Goal: Information Seeking & Learning: Learn about a topic

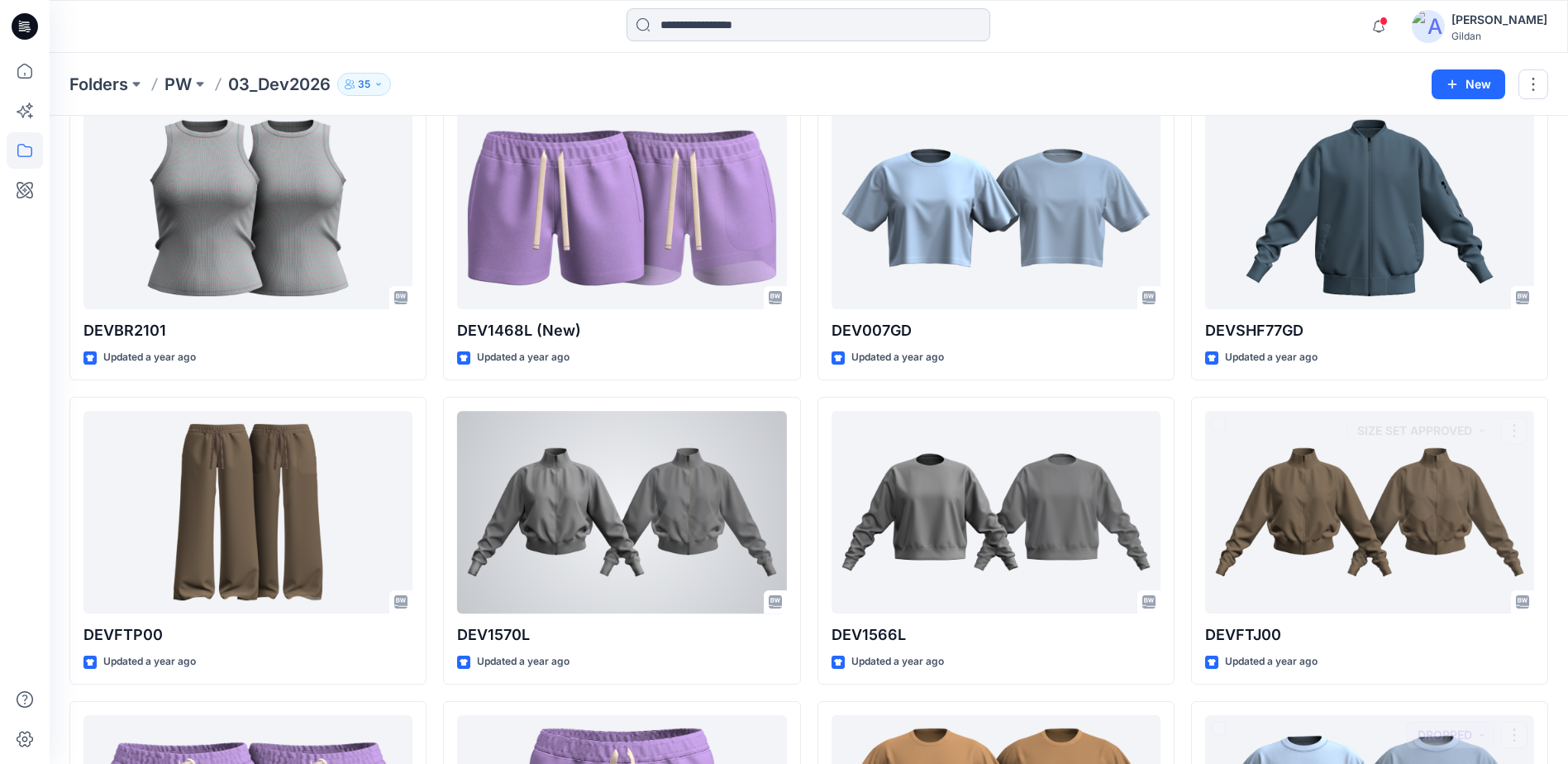
scroll to position [397, 0]
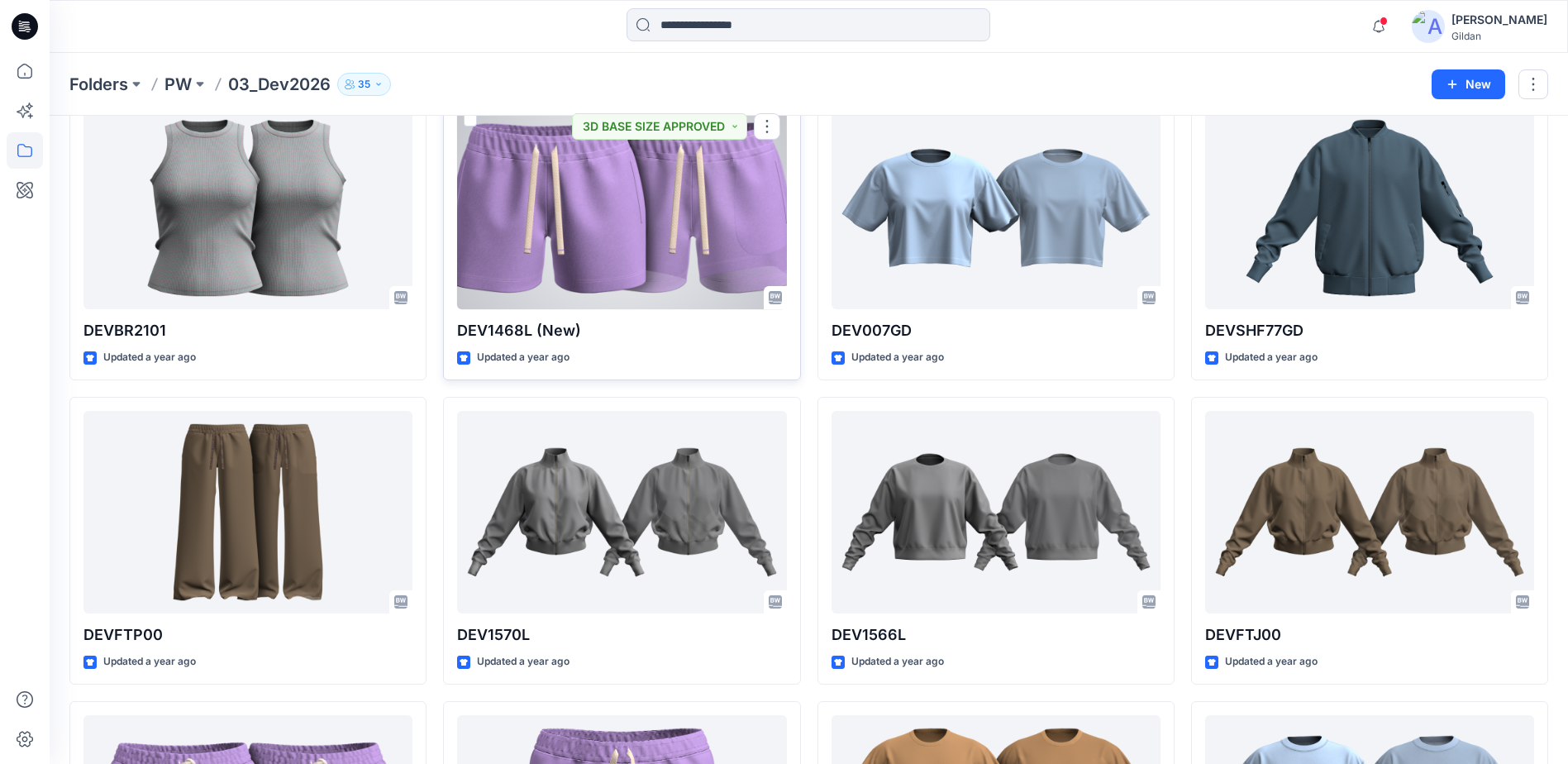
click at [576, 230] on div at bounding box center [621, 208] width 329 height 203
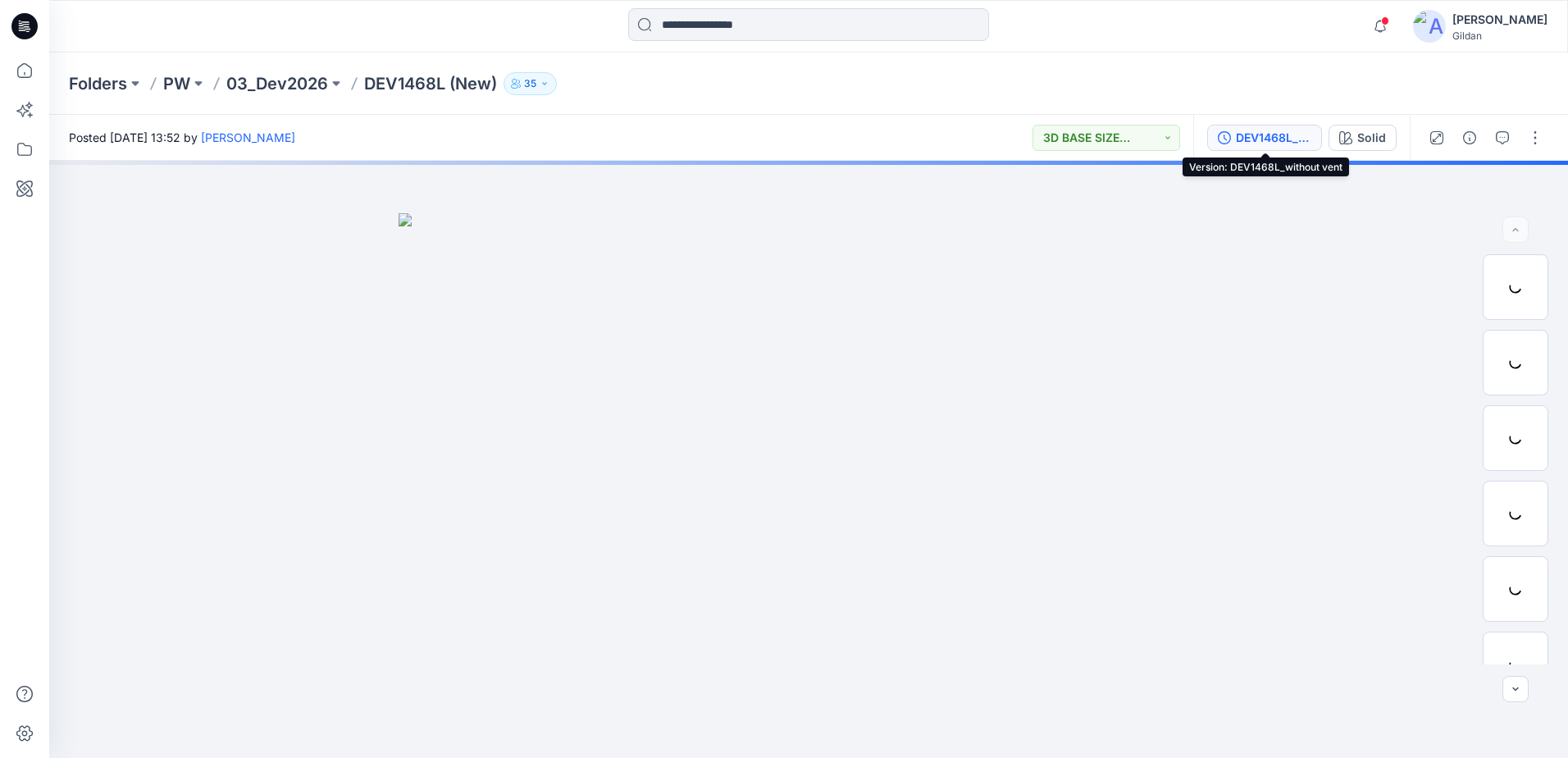
click at [1253, 139] on div "DEV1468L_without vent" at bounding box center [1274, 137] width 76 height 18
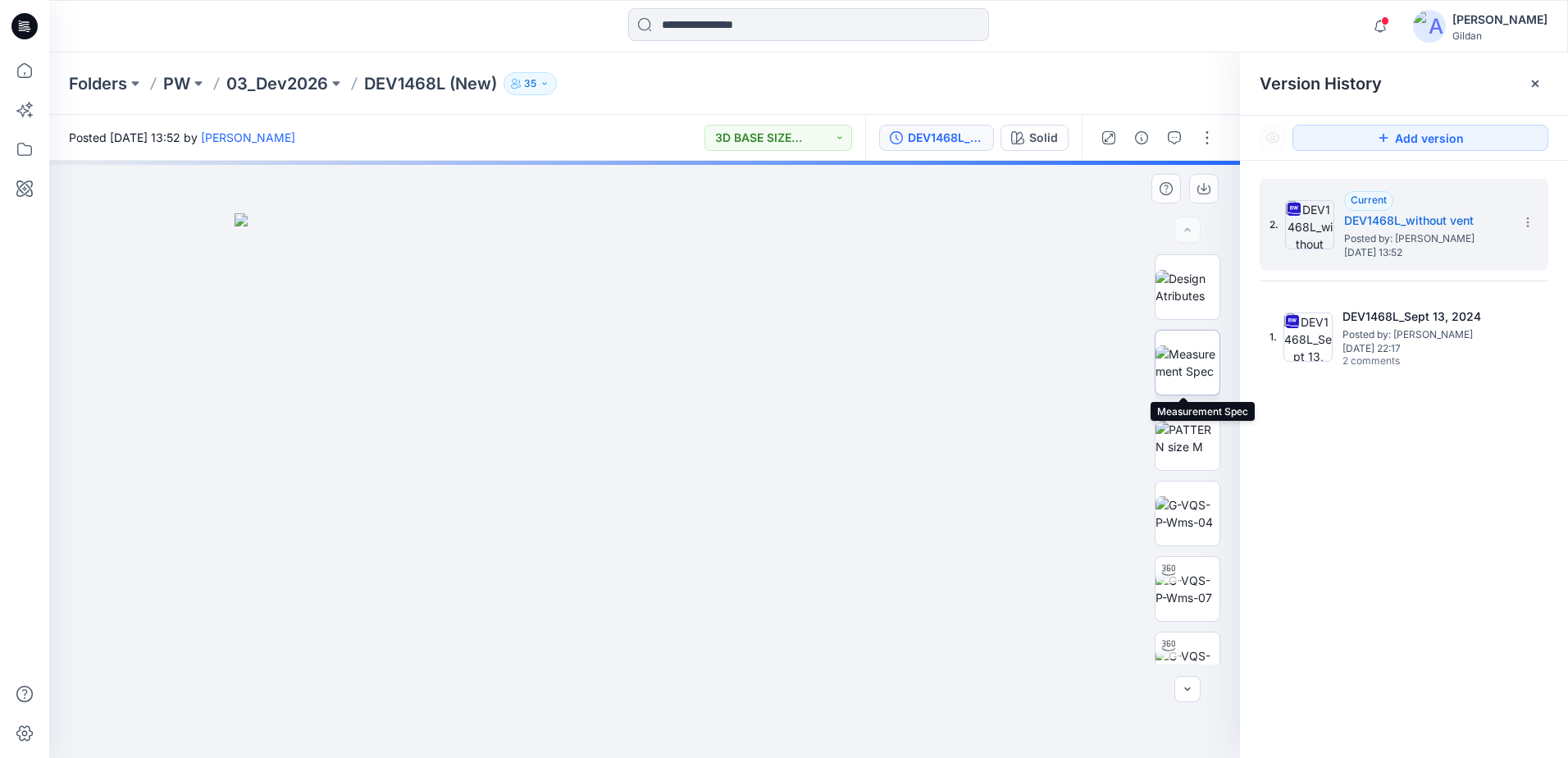
click at [1194, 367] on img at bounding box center [1188, 363] width 64 height 34
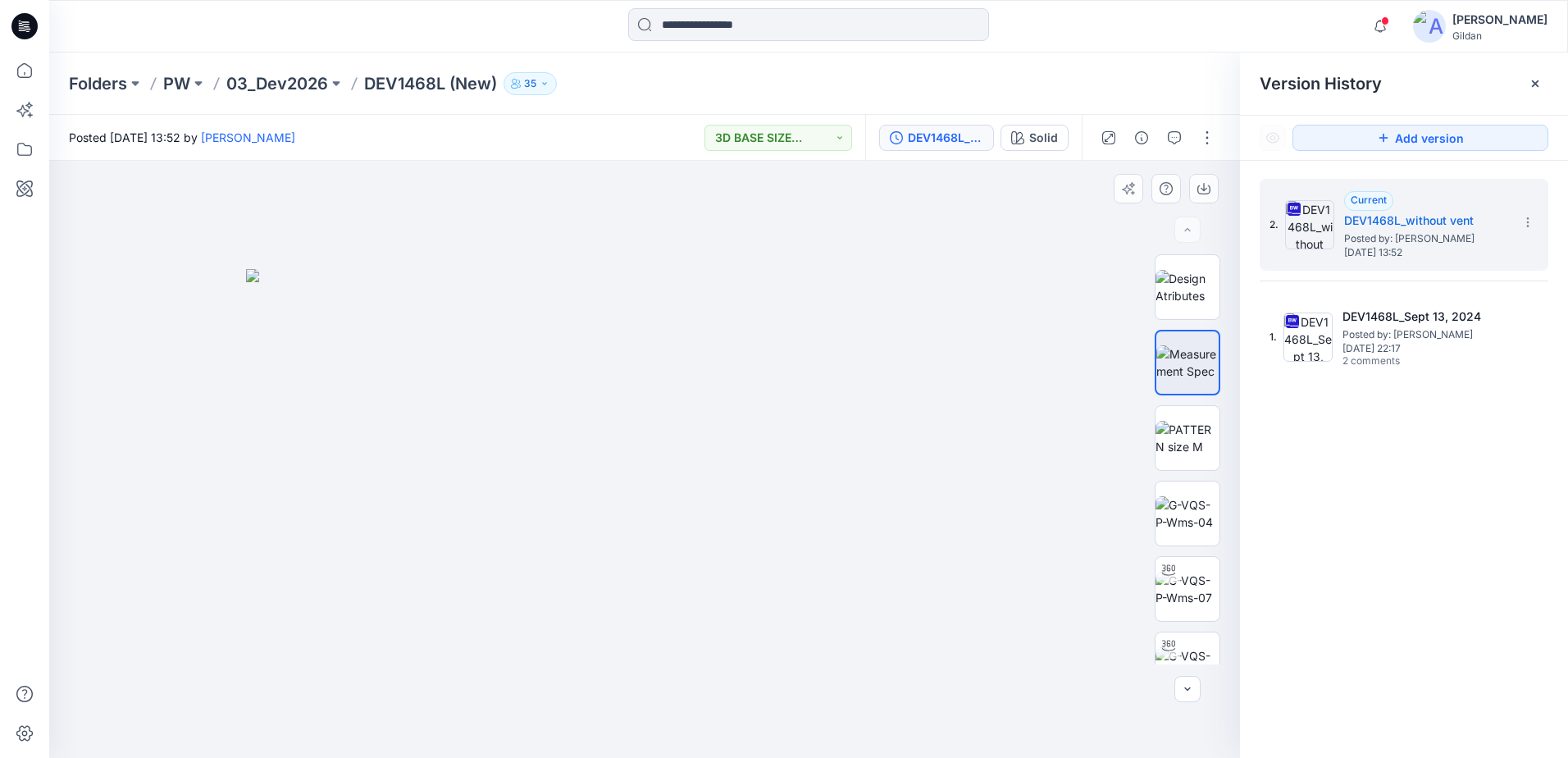
drag, startPoint x: 1225, startPoint y: 435, endPoint x: 1222, endPoint y: 497, distance: 62.1
click at [1222, 497] on div at bounding box center [1188, 460] width 105 height 410
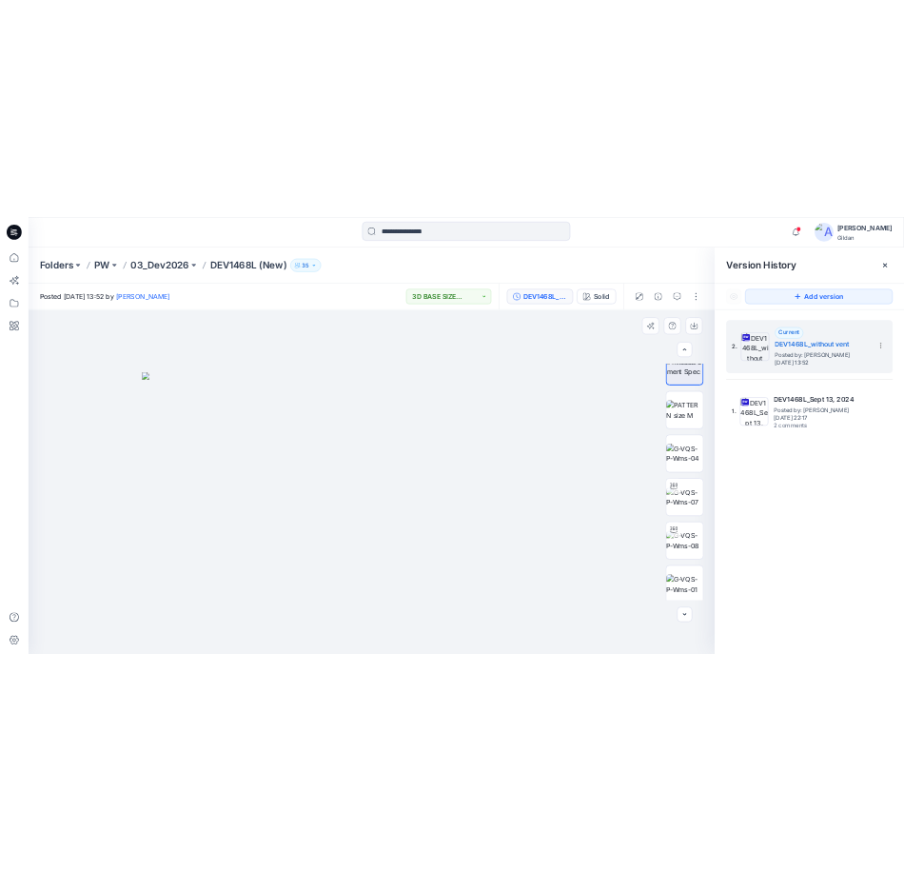
scroll to position [126, 0]
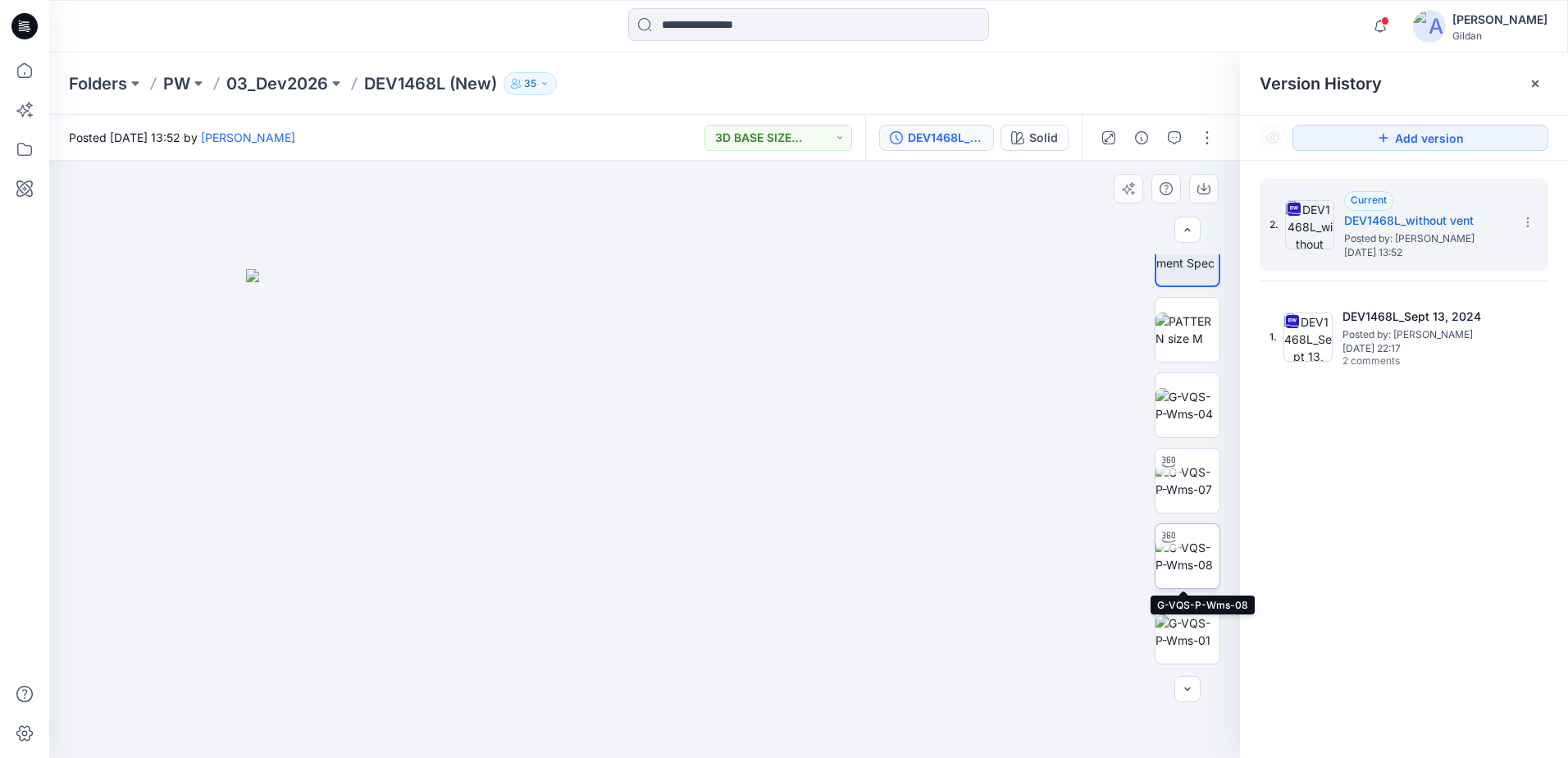
click at [1195, 555] on img at bounding box center [1188, 556] width 64 height 34
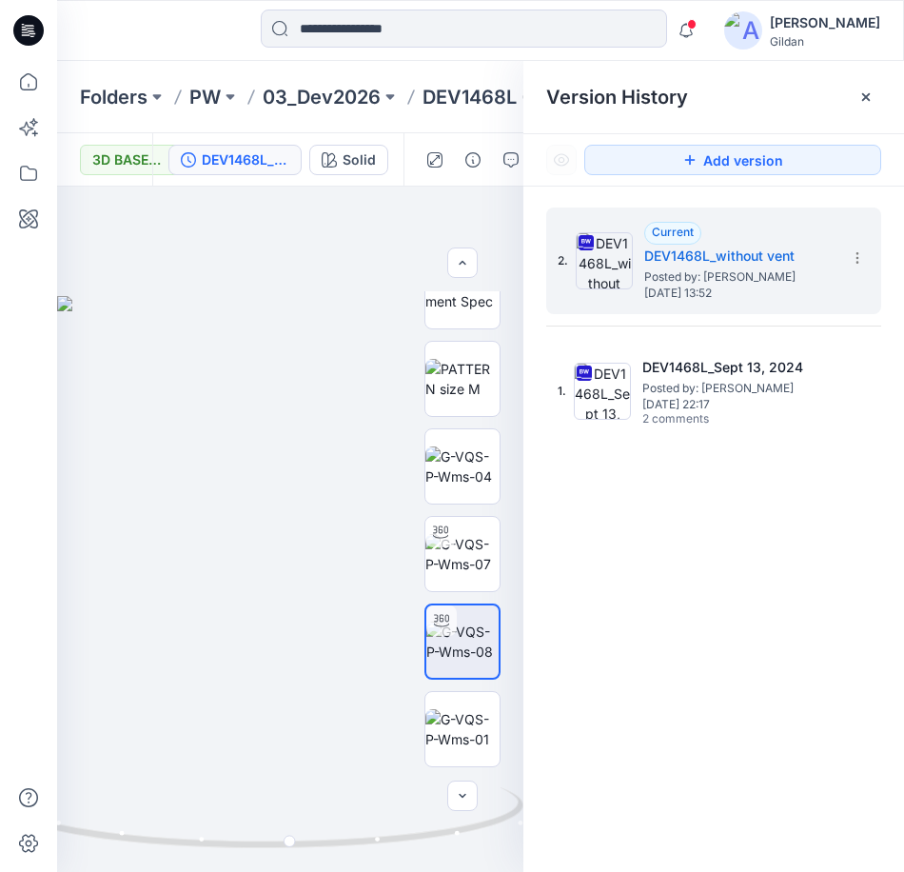
drag, startPoint x: 871, startPoint y: 98, endPoint x: 671, endPoint y: 180, distance: 215.9
click at [870, 98] on icon at bounding box center [865, 96] width 15 height 15
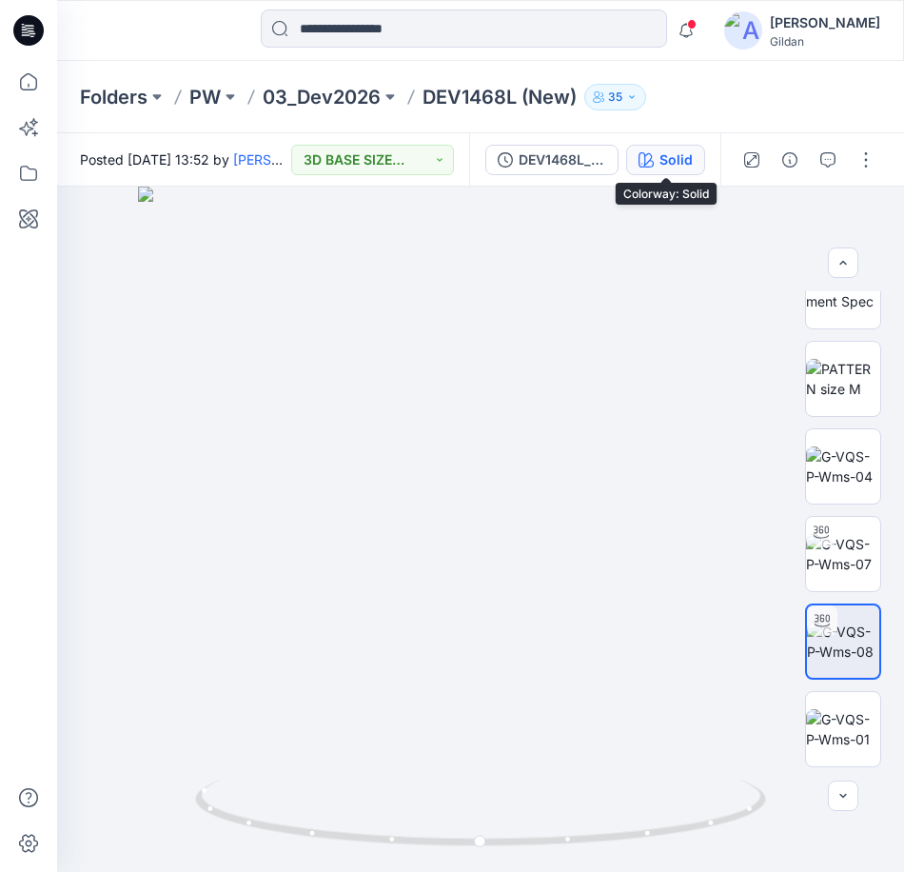
click at [663, 160] on div "Solid" at bounding box center [675, 159] width 33 height 21
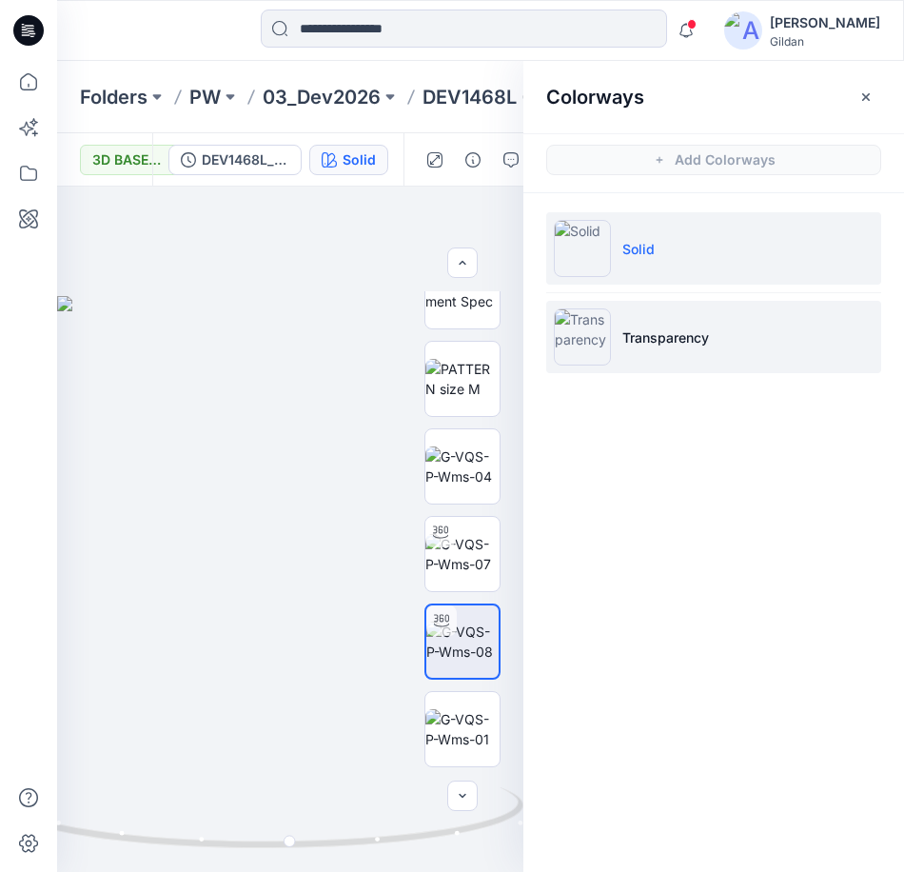
click at [601, 336] on img at bounding box center [582, 336] width 57 height 57
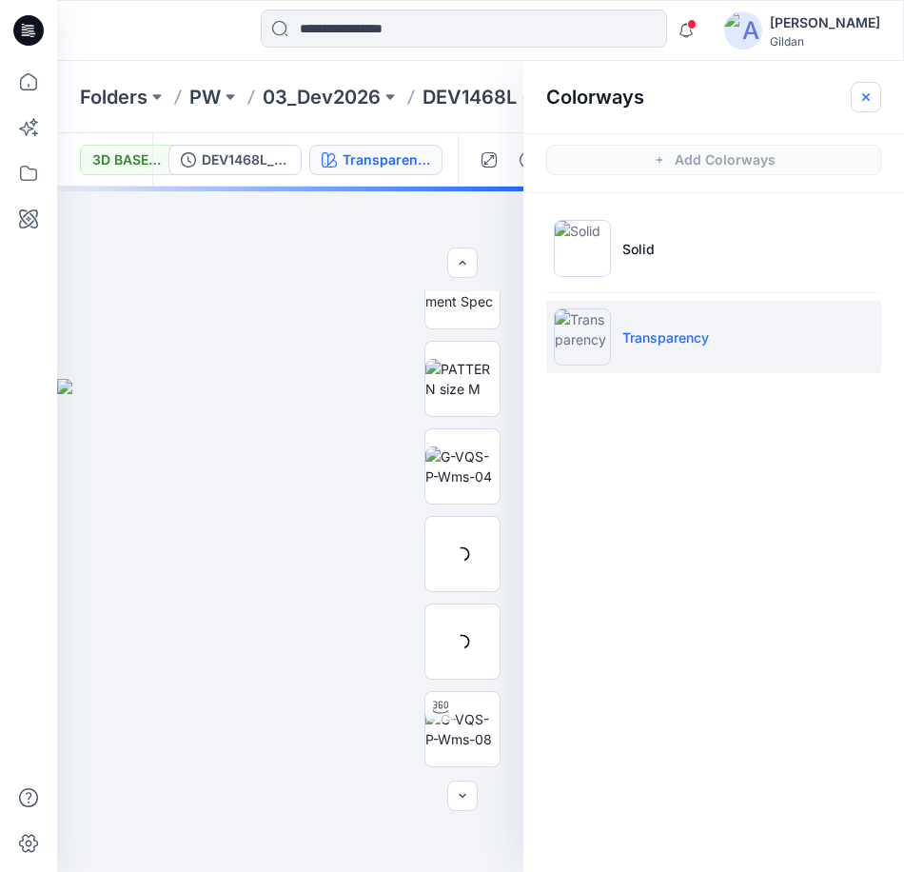
click at [865, 95] on icon "button" at bounding box center [866, 96] width 8 height 8
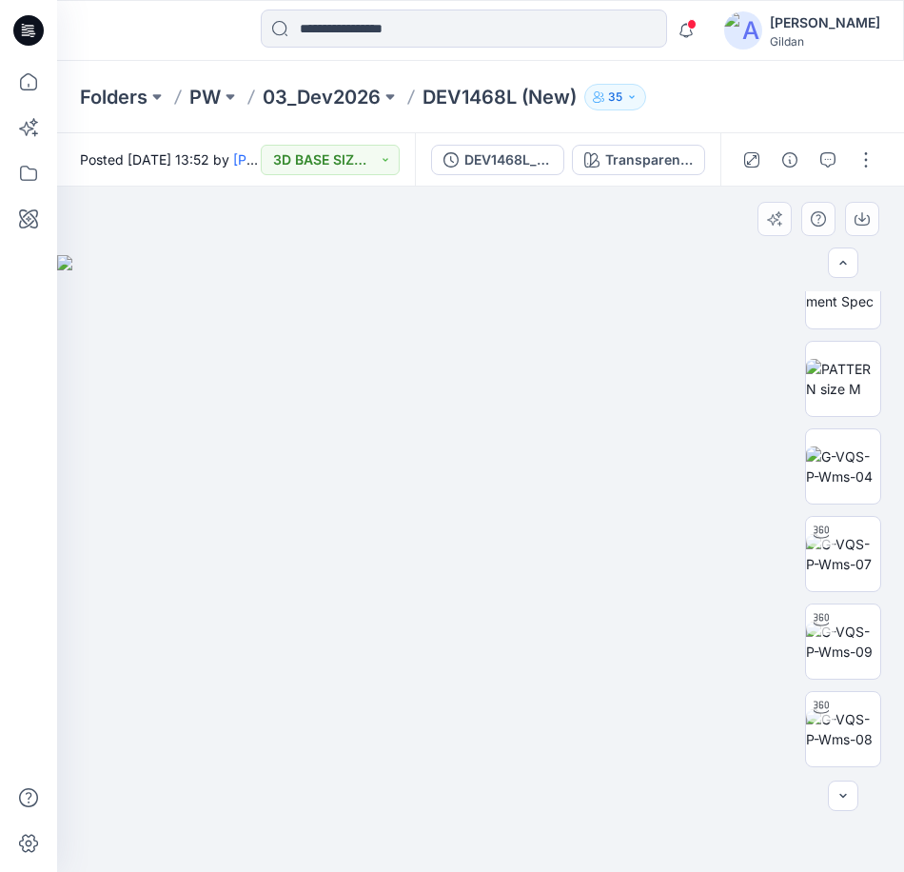
scroll to position [221, 0]
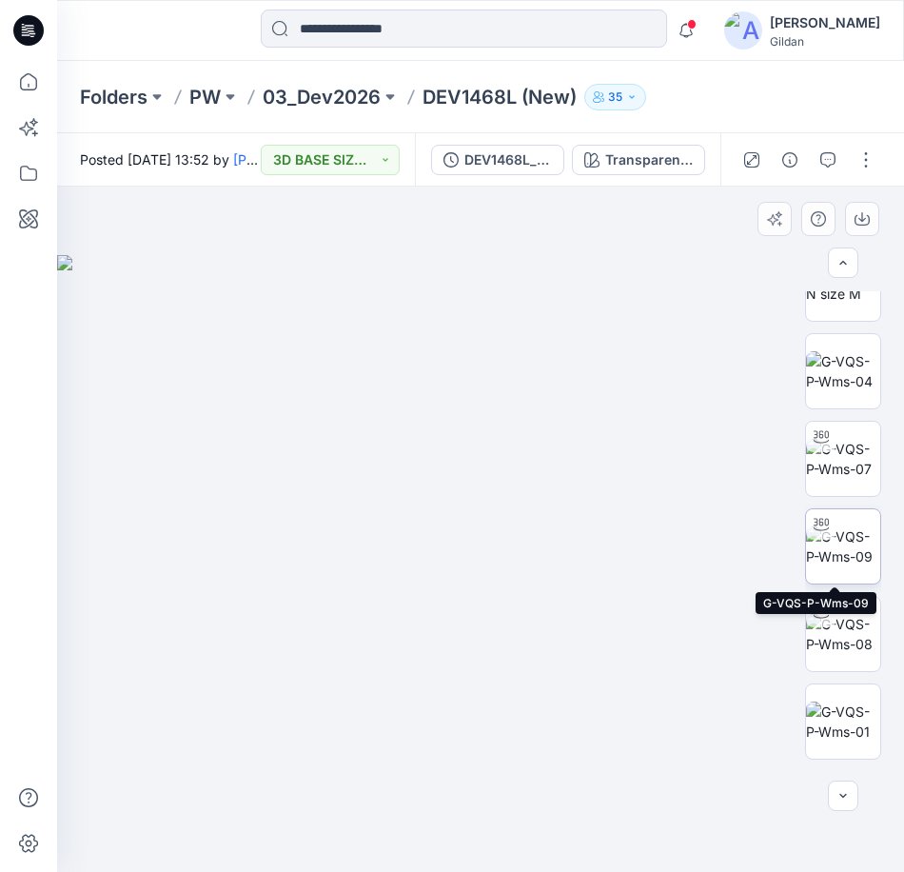
click at [836, 550] on img at bounding box center [843, 546] width 74 height 40
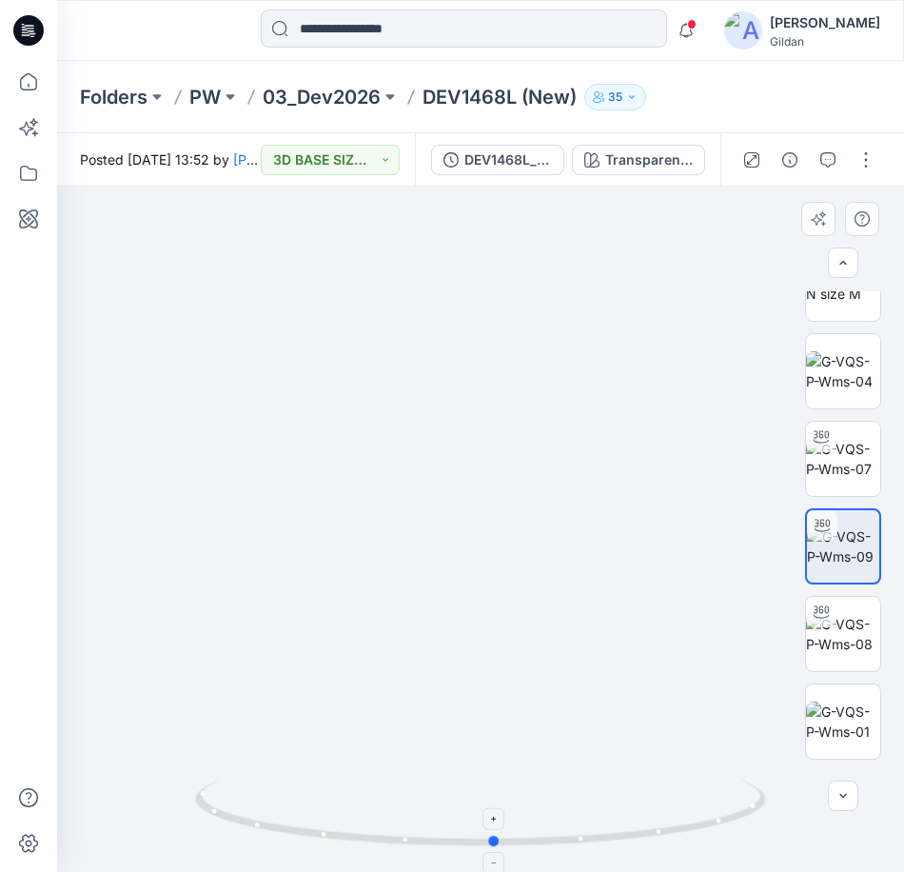
drag, startPoint x: 563, startPoint y: 842, endPoint x: 578, endPoint y: 845, distance: 14.6
click at [578, 845] on icon at bounding box center [483, 814] width 576 height 71
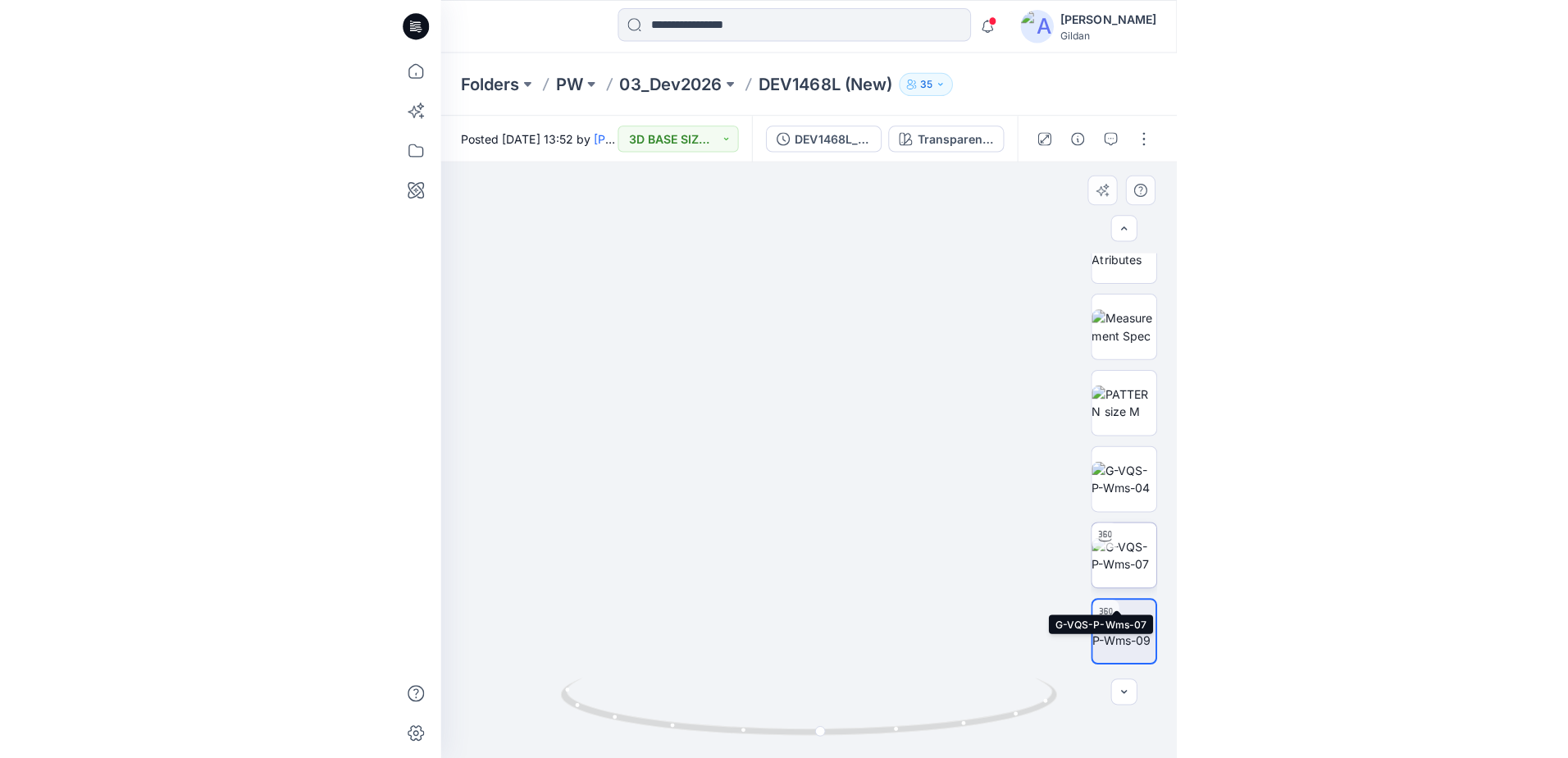
scroll to position [0, 0]
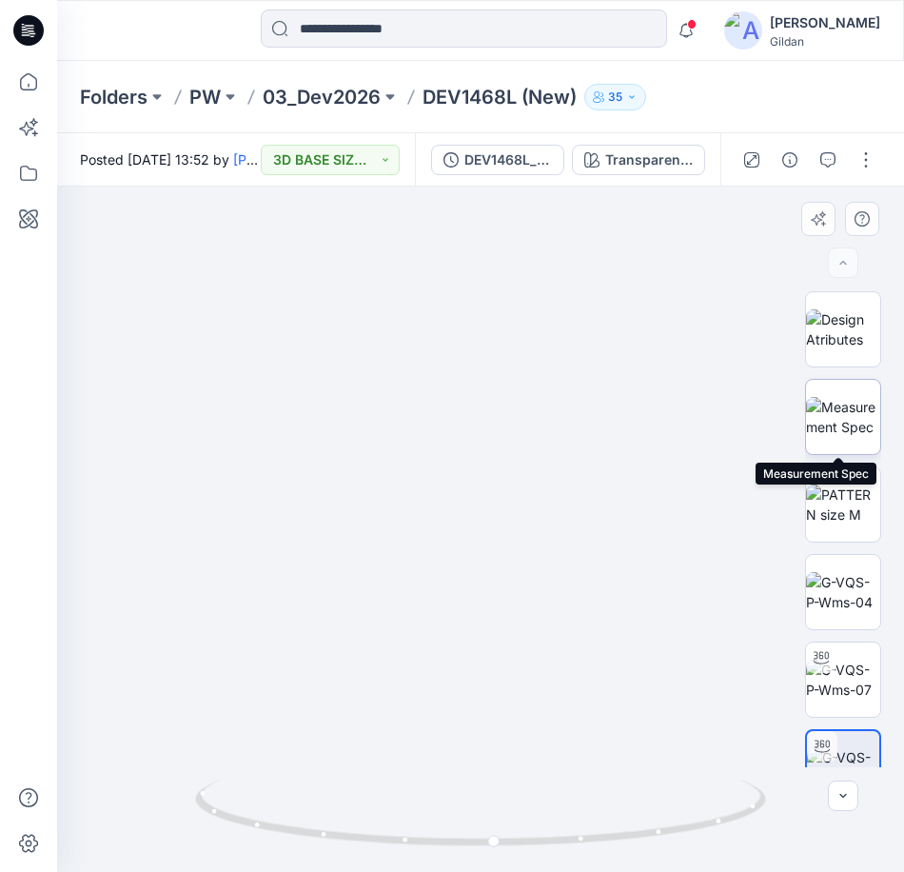
click at [852, 428] on img at bounding box center [843, 417] width 74 height 40
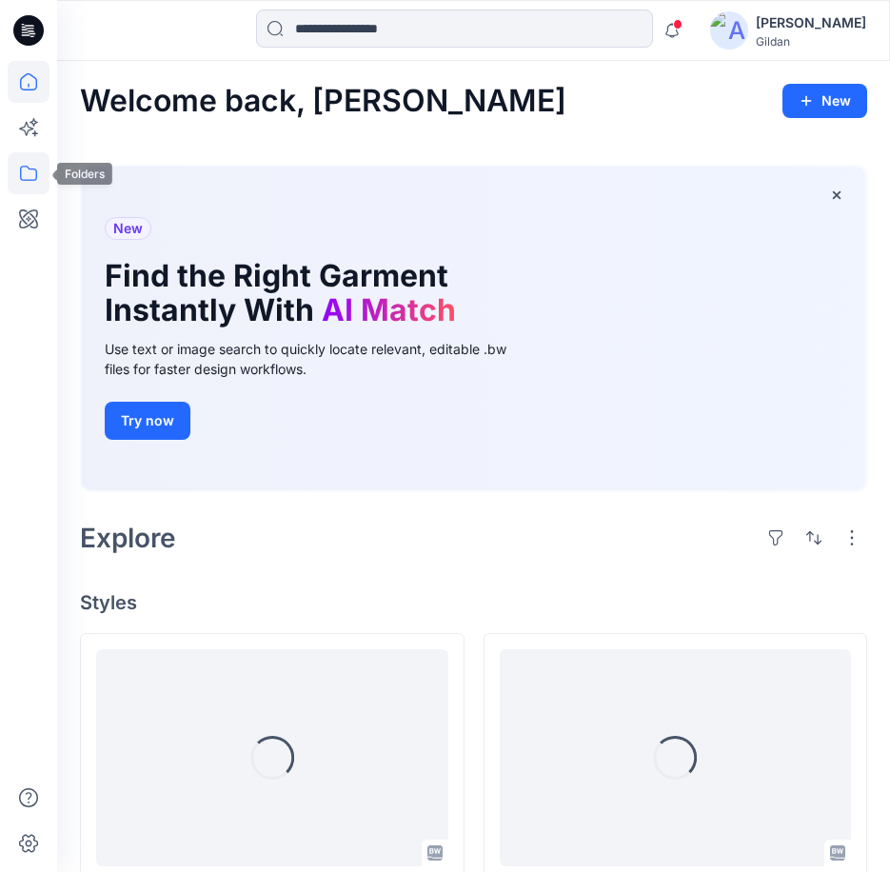
click at [29, 181] on icon at bounding box center [29, 173] width 42 height 42
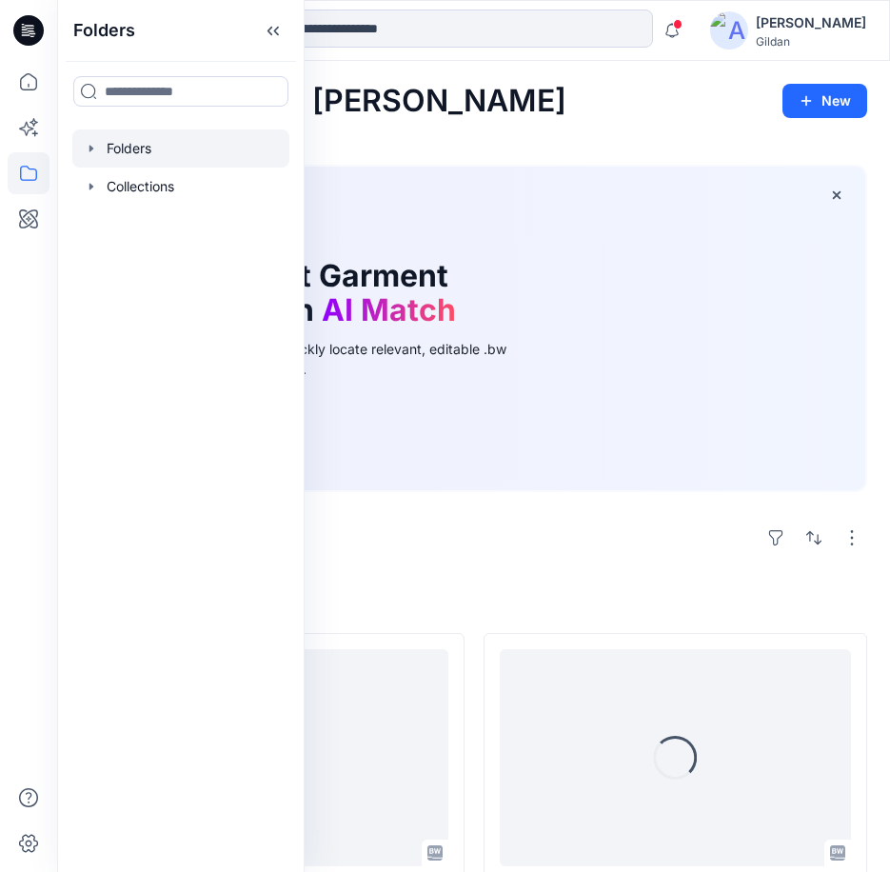
click at [115, 143] on div at bounding box center [180, 148] width 217 height 38
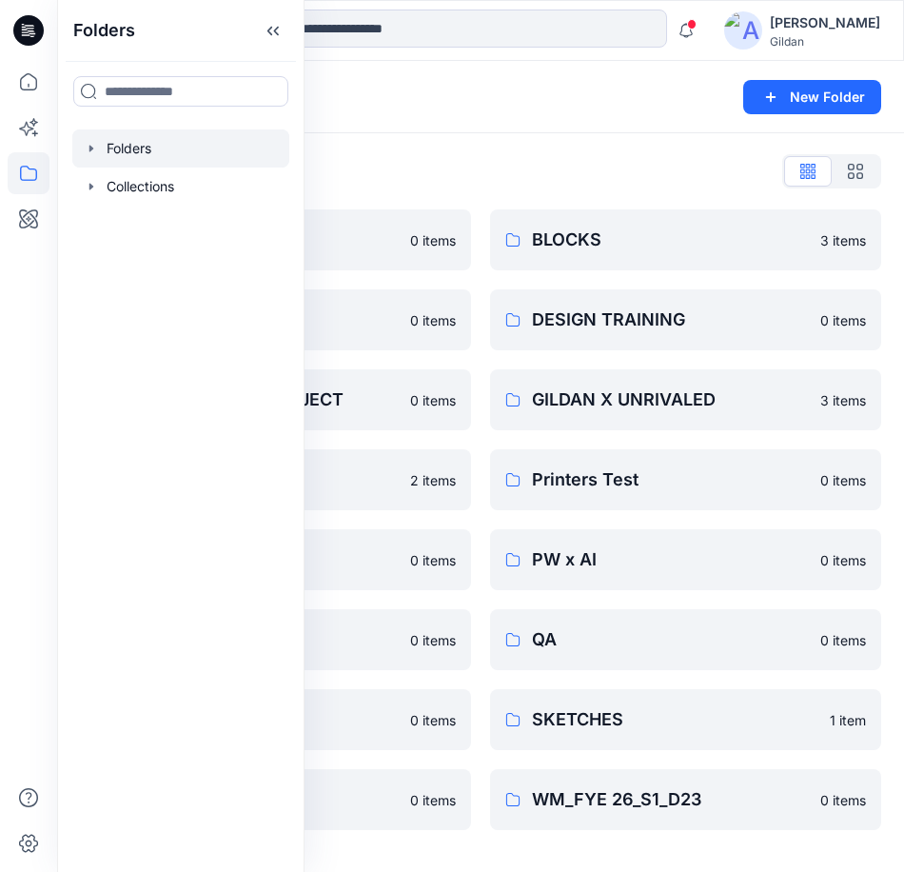
click at [547, 167] on div "Folders List" at bounding box center [480, 171] width 801 height 30
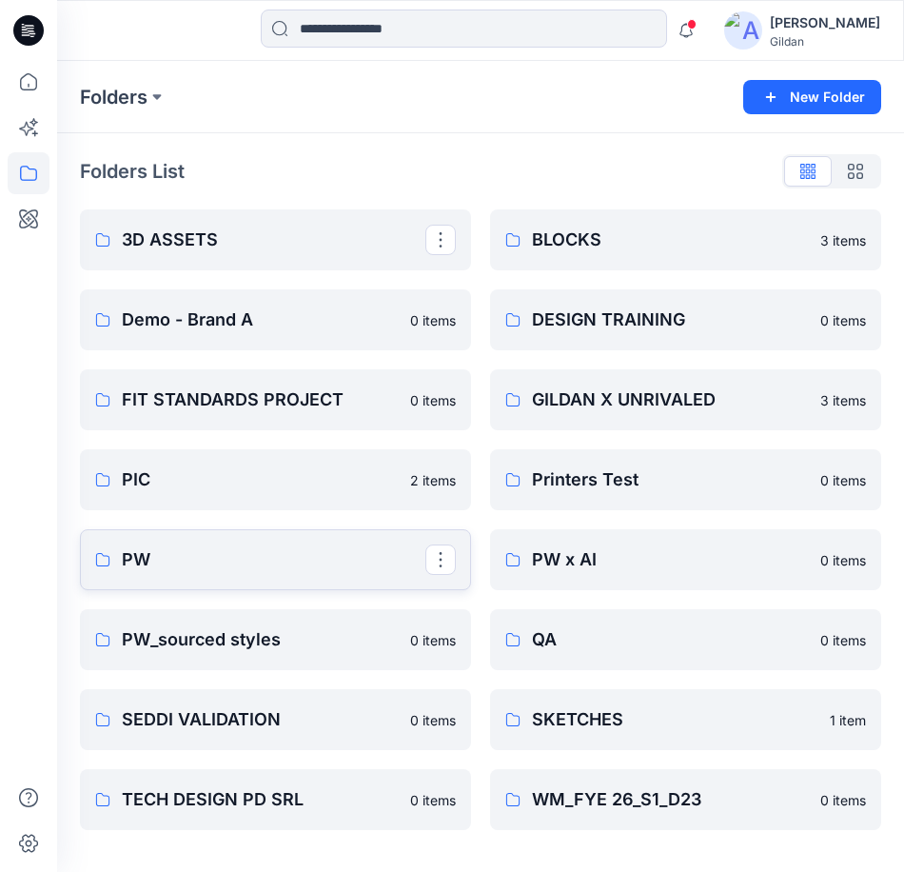
click at [241, 549] on p "PW" at bounding box center [274, 559] width 304 height 27
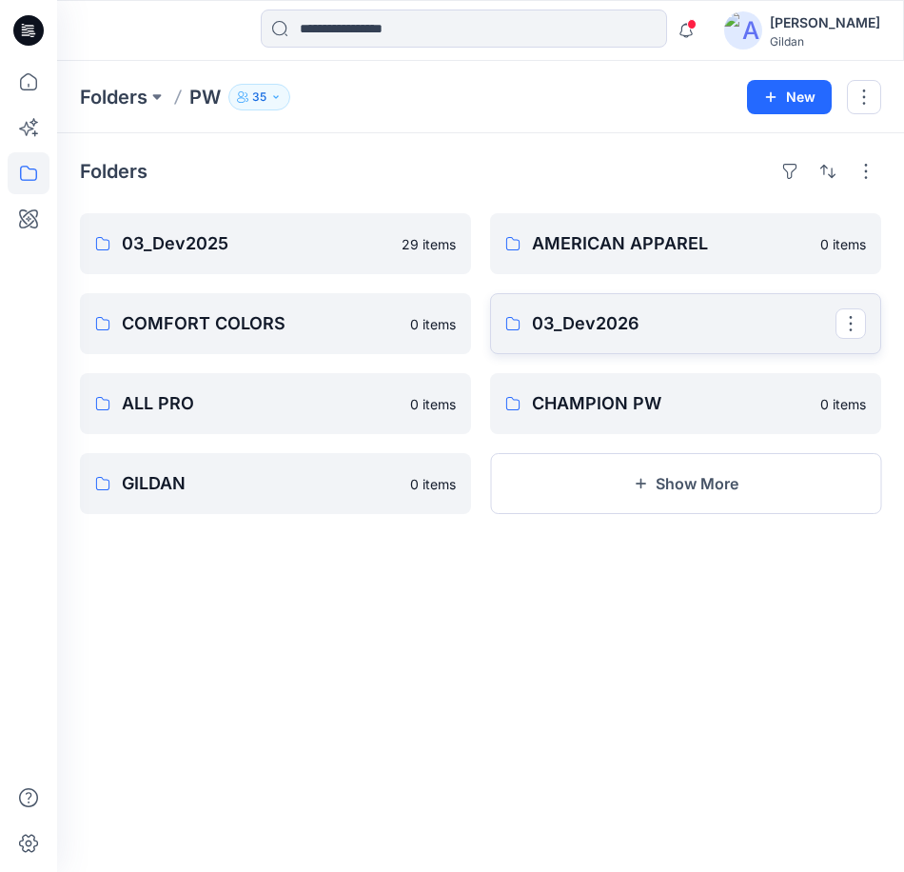
click at [618, 323] on p "03_Dev2026" at bounding box center [684, 323] width 304 height 27
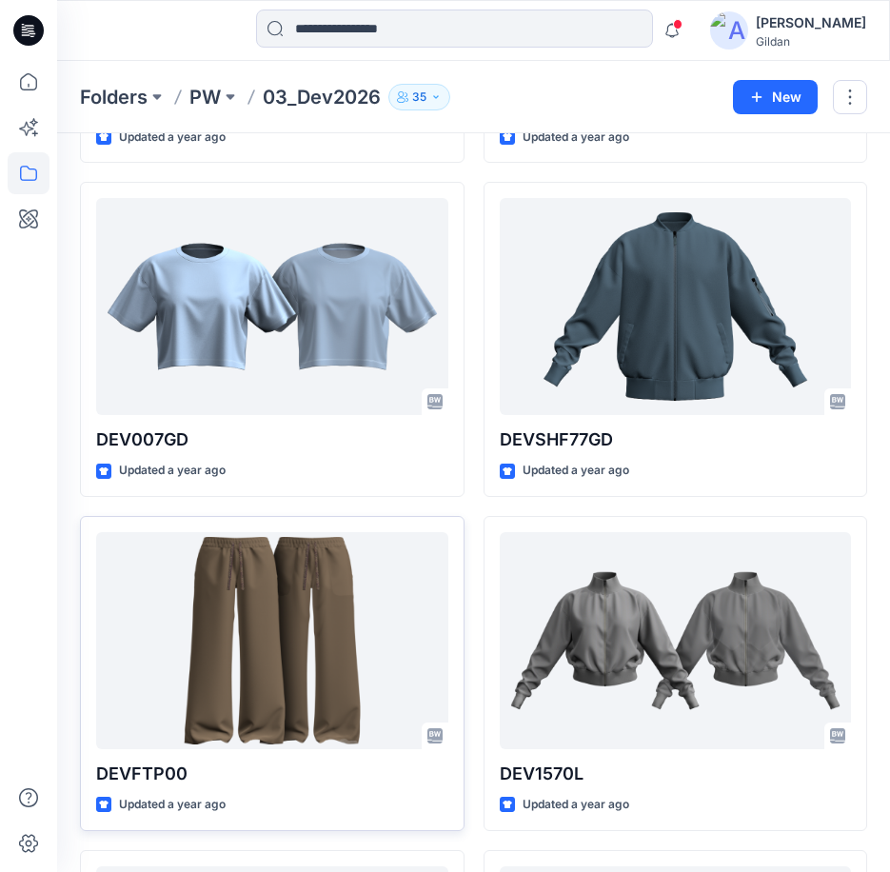
scroll to position [1047, 0]
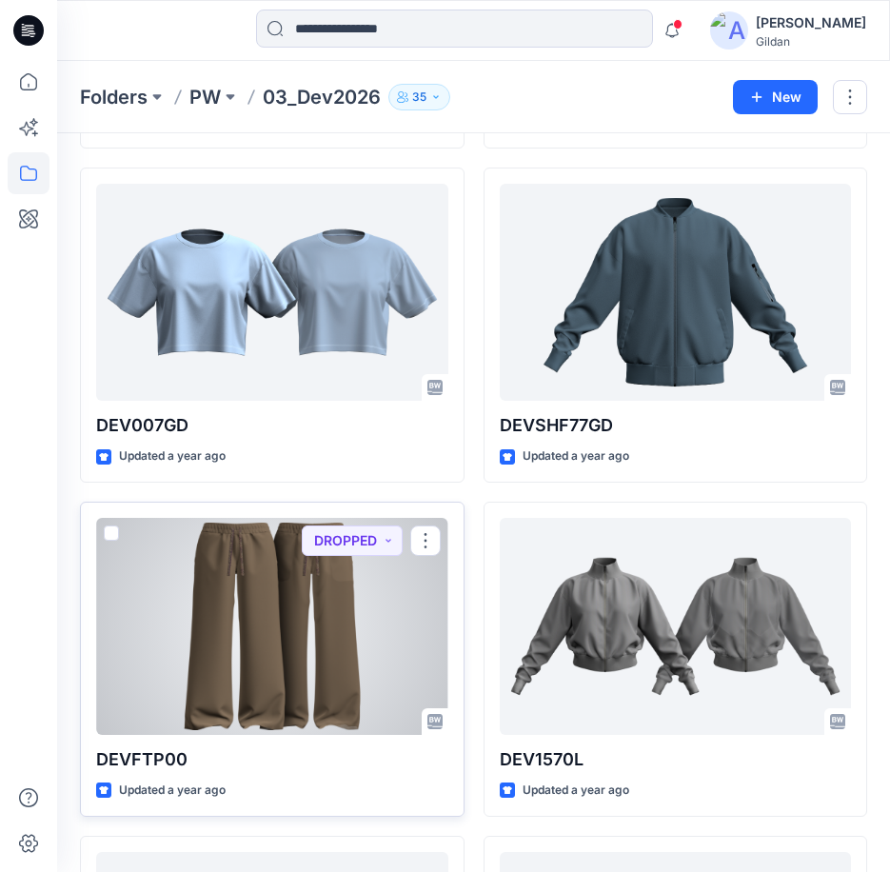
click at [299, 618] on div at bounding box center [272, 626] width 352 height 217
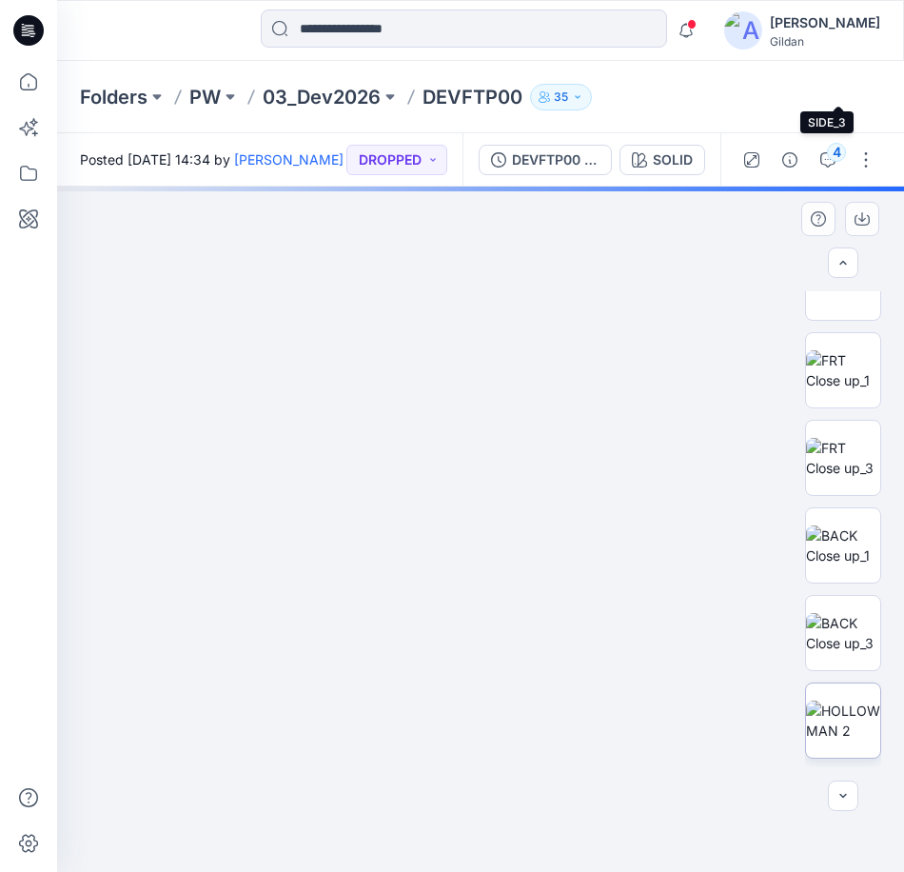
scroll to position [1237, 0]
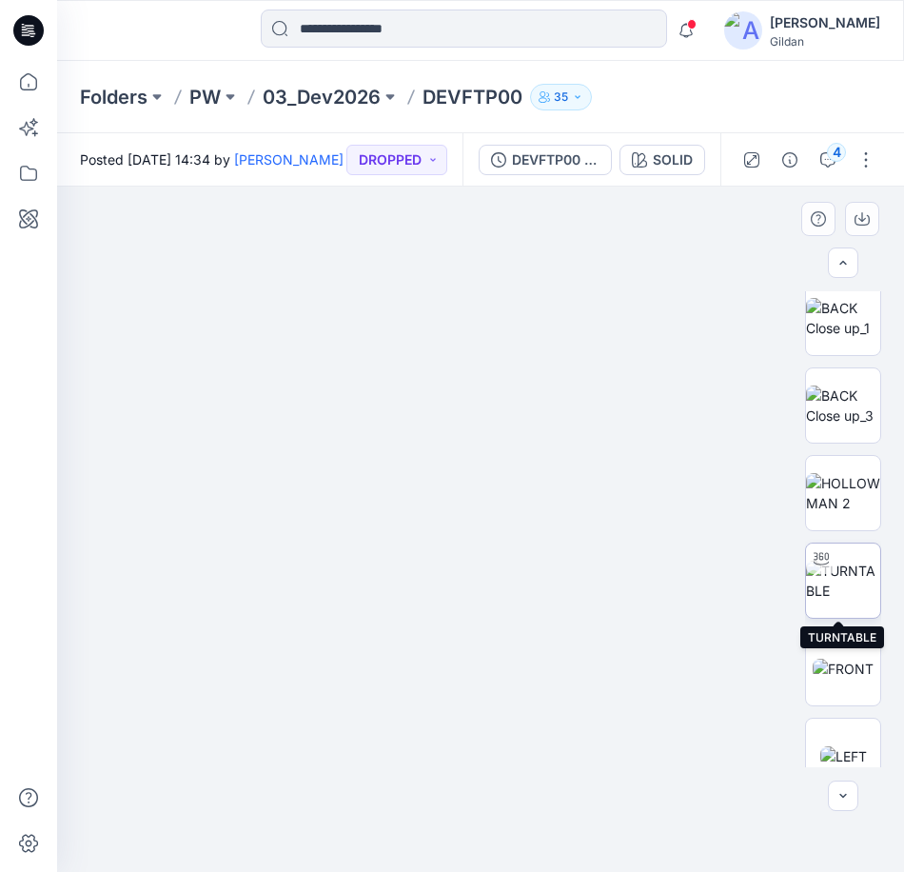
click at [837, 574] on img at bounding box center [843, 580] width 74 height 40
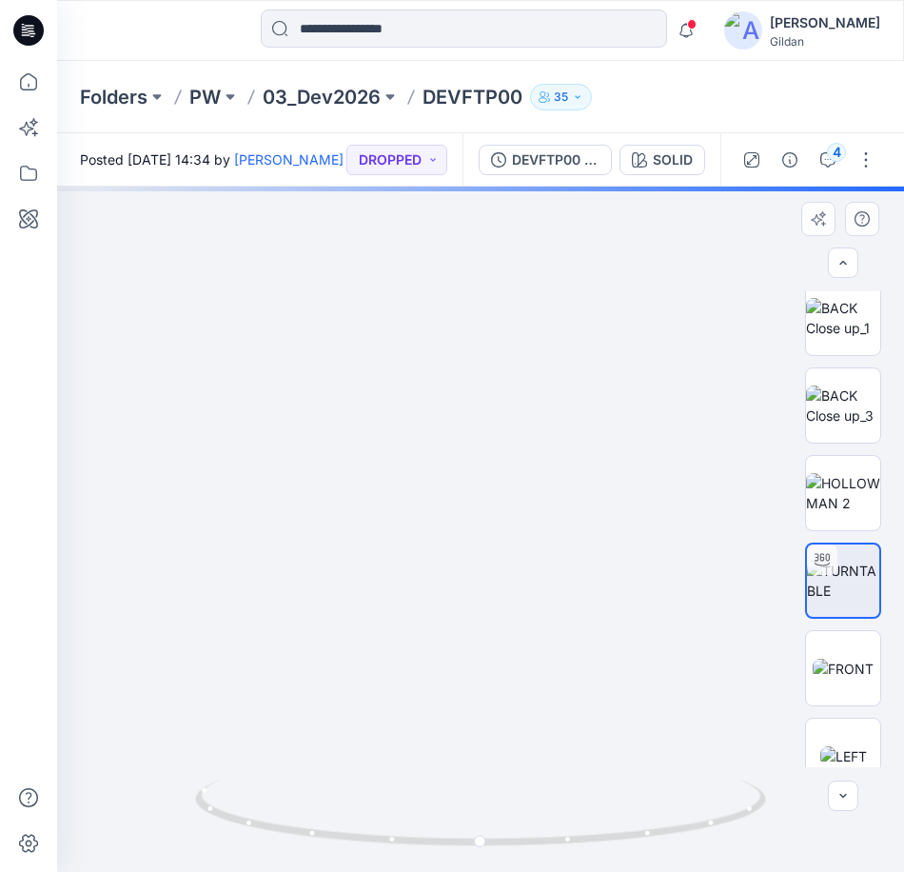
drag, startPoint x: 559, startPoint y: 396, endPoint x: 574, endPoint y: 639, distance: 243.1
click at [574, 639] on img at bounding box center [497, 529] width 1163 height 685
click at [644, 166] on icon "button" at bounding box center [639, 159] width 15 height 15
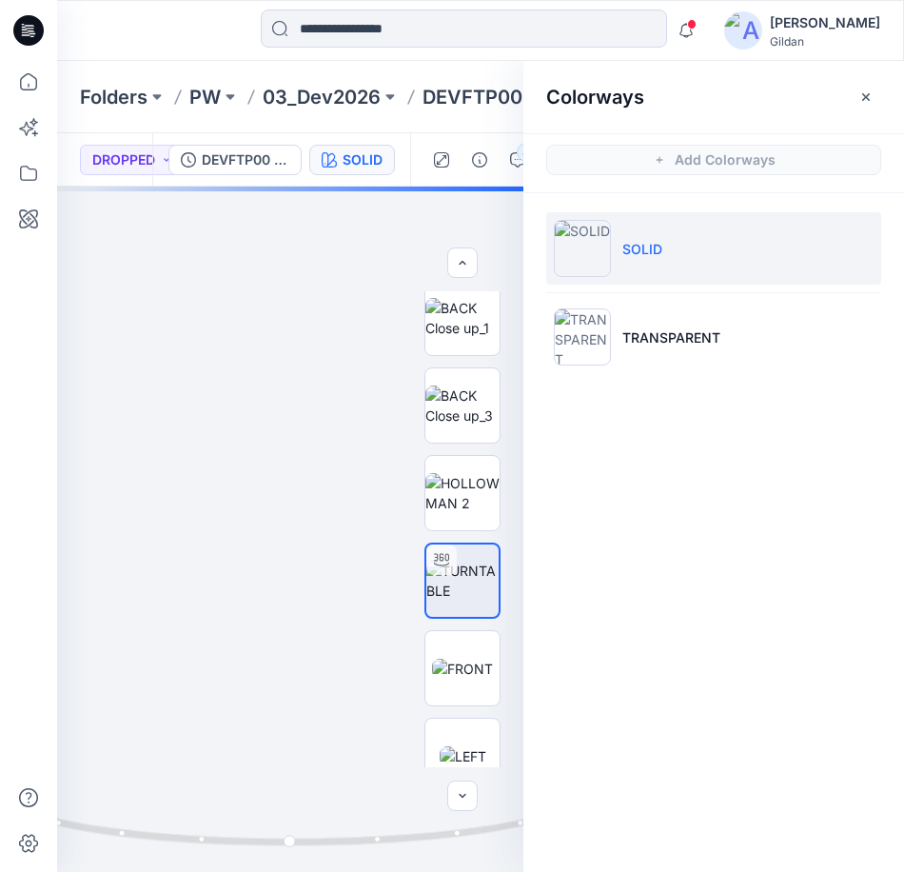
drag, startPoint x: 581, startPoint y: 339, endPoint x: 864, endPoint y: 278, distance: 289.1
click at [581, 338] on img at bounding box center [582, 336] width 57 height 57
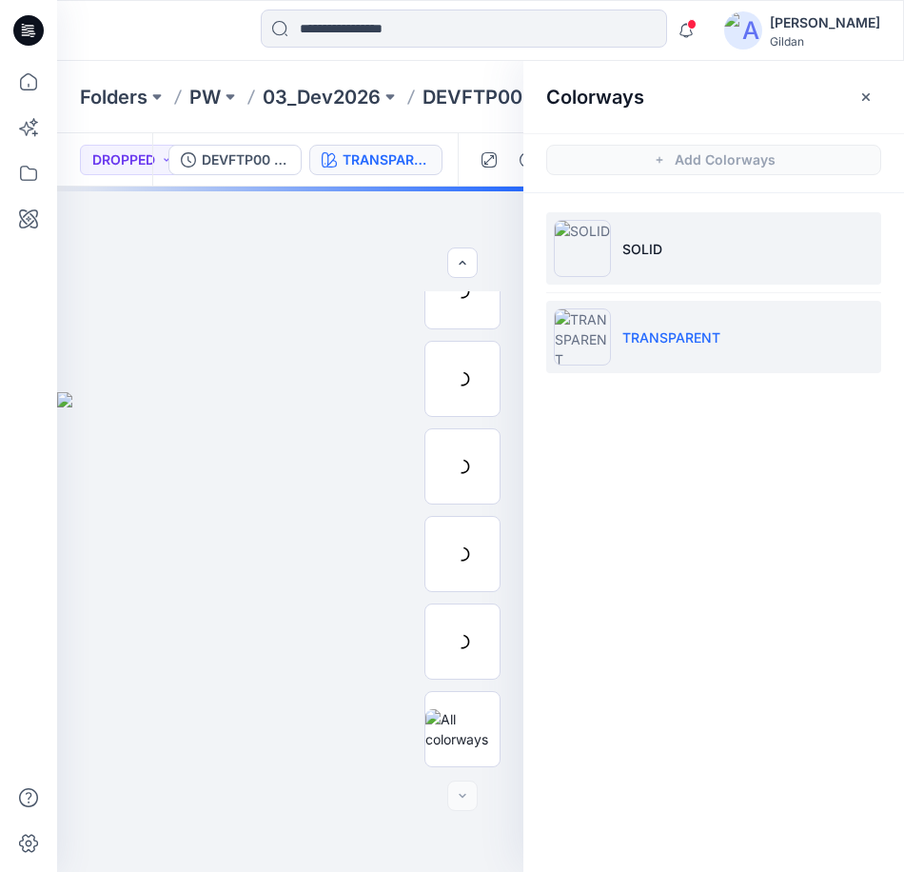
scroll to position [476, 0]
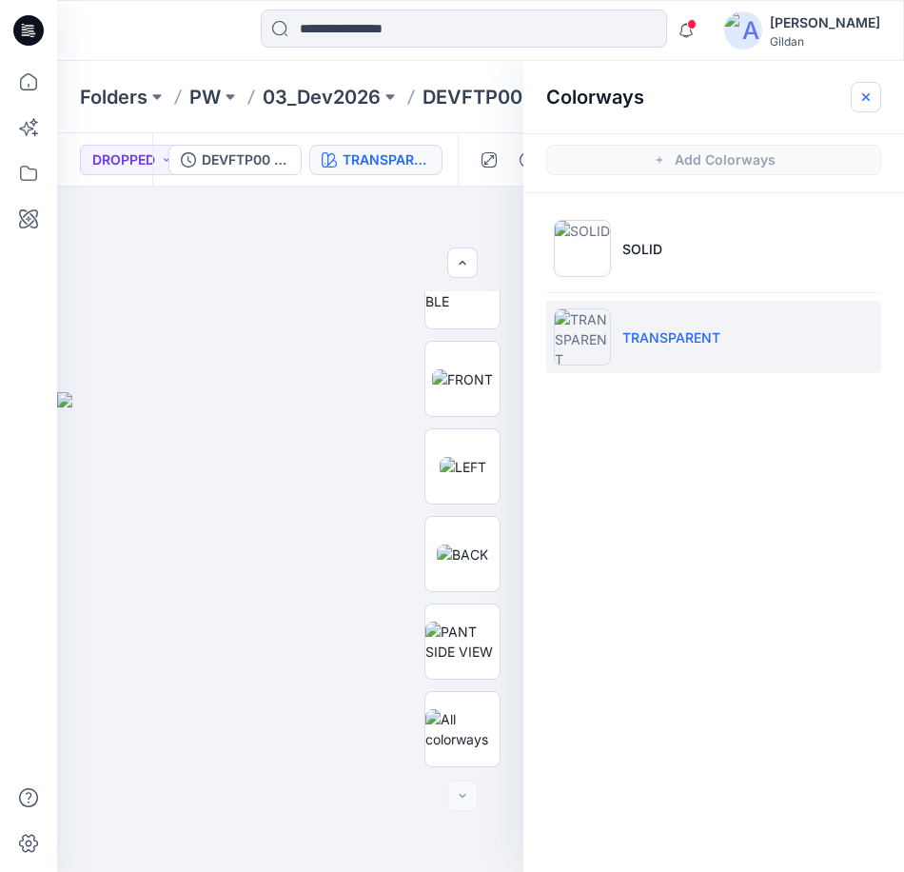
click at [873, 97] on icon "button" at bounding box center [865, 96] width 15 height 15
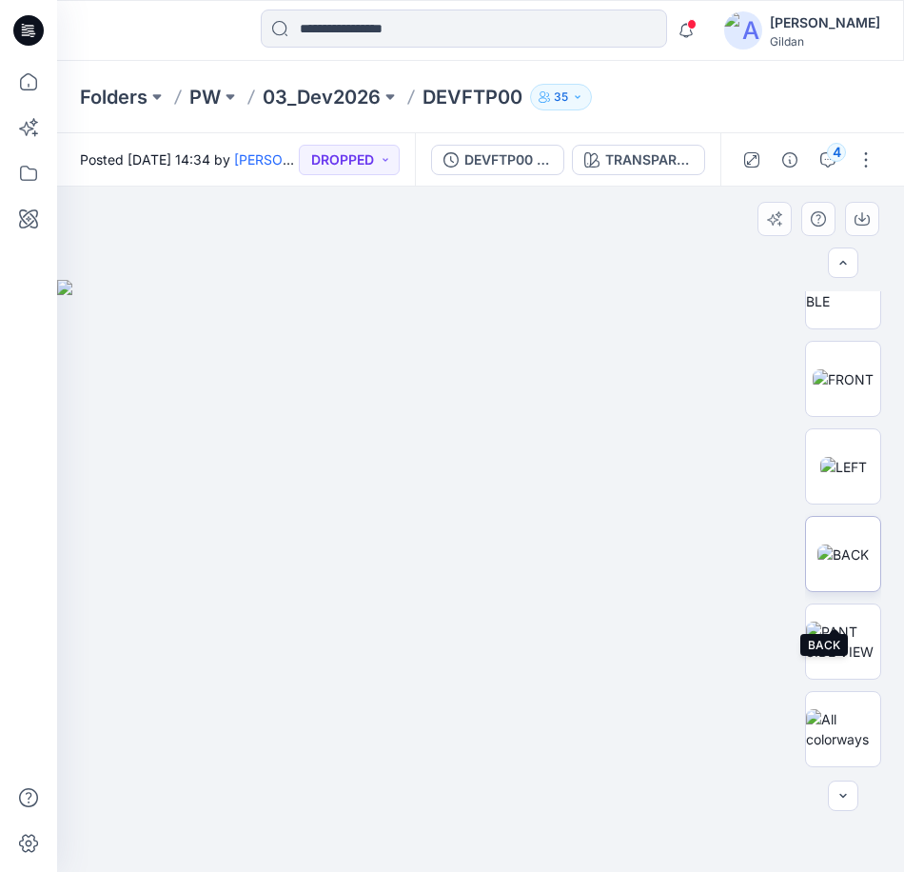
scroll to position [381, 0]
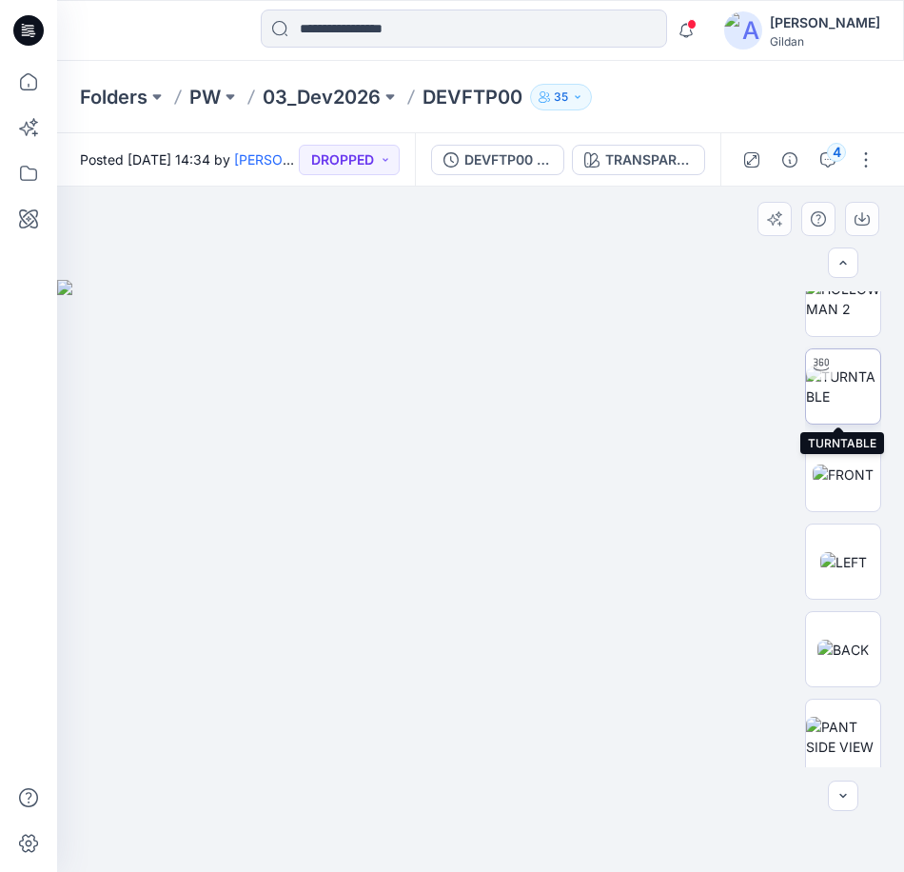
click at [844, 366] on img at bounding box center [843, 386] width 74 height 40
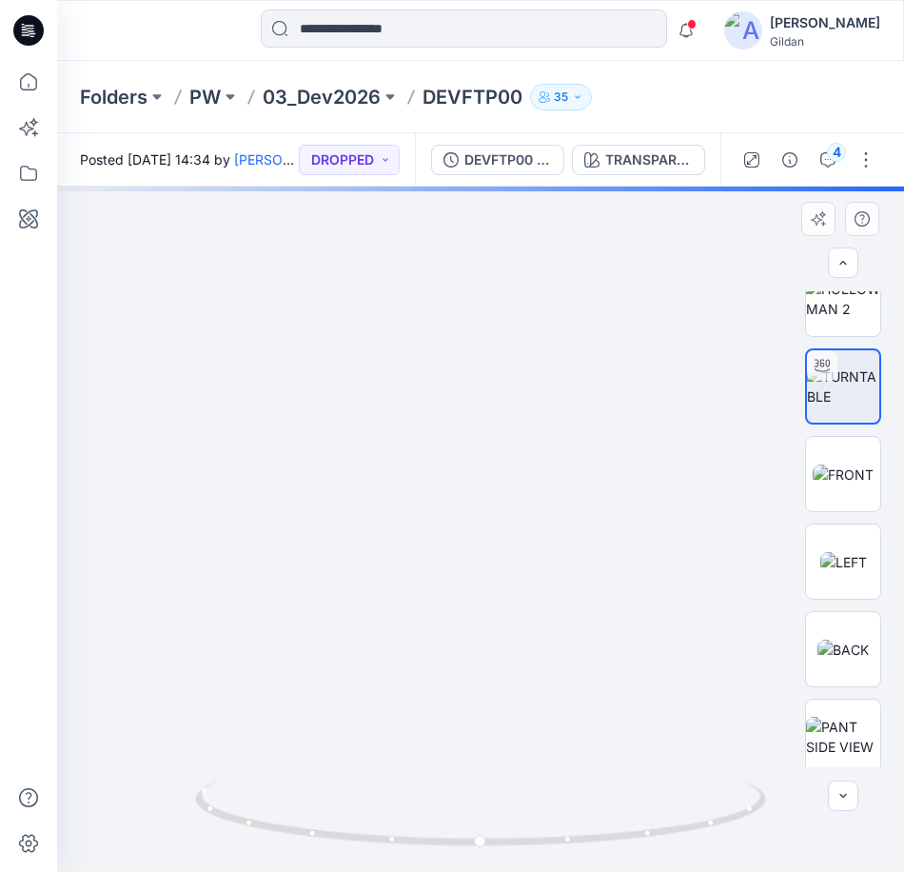
drag, startPoint x: 566, startPoint y: 368, endPoint x: 559, endPoint y: 644, distance: 276.1
click at [559, 644] on img at bounding box center [475, 428] width 1641 height 887
drag, startPoint x: 611, startPoint y: 547, endPoint x: 609, endPoint y: 568, distance: 21.0
click at [609, 568] on img at bounding box center [473, 447] width 1641 height 850
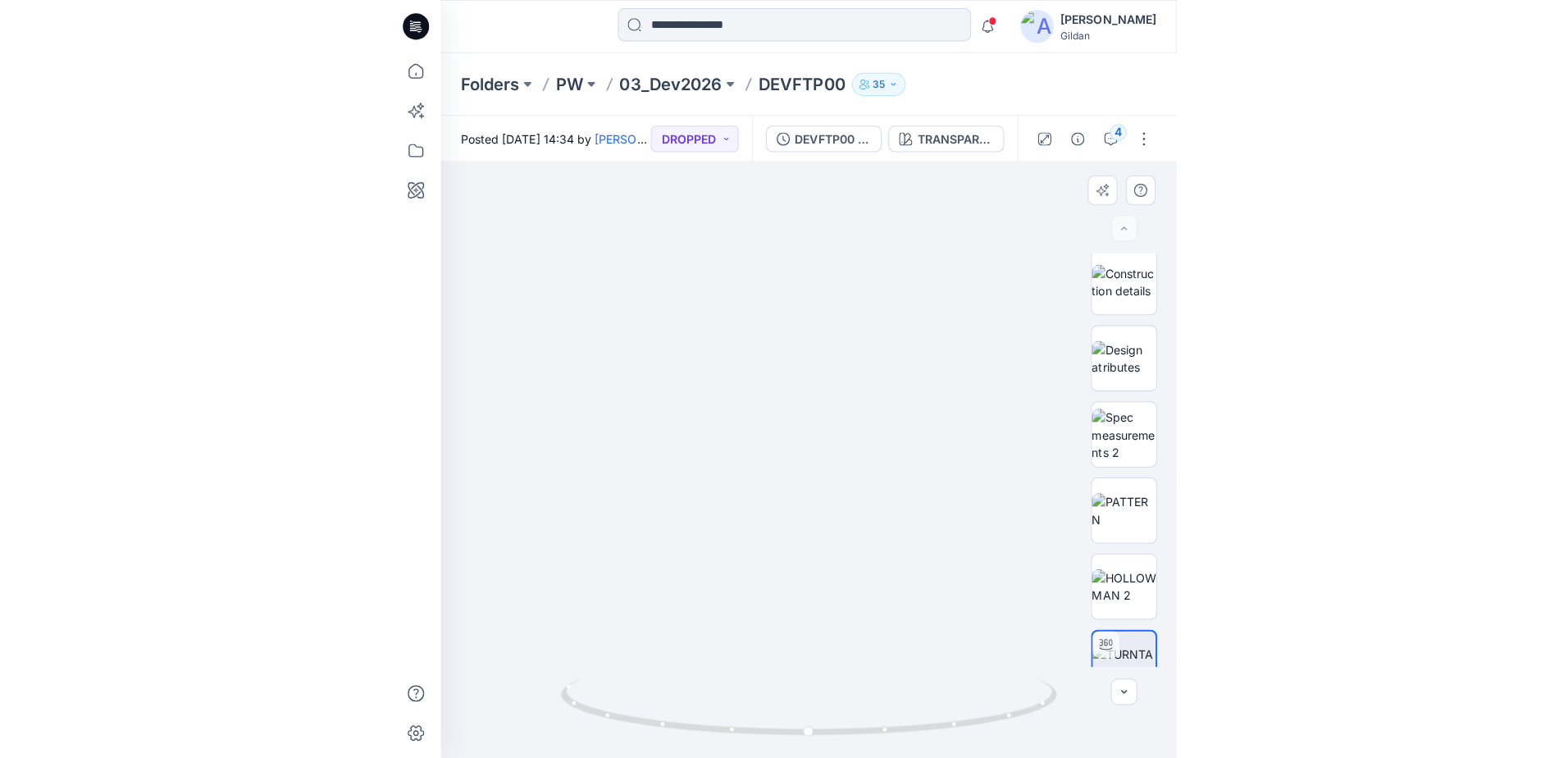
scroll to position [0, 0]
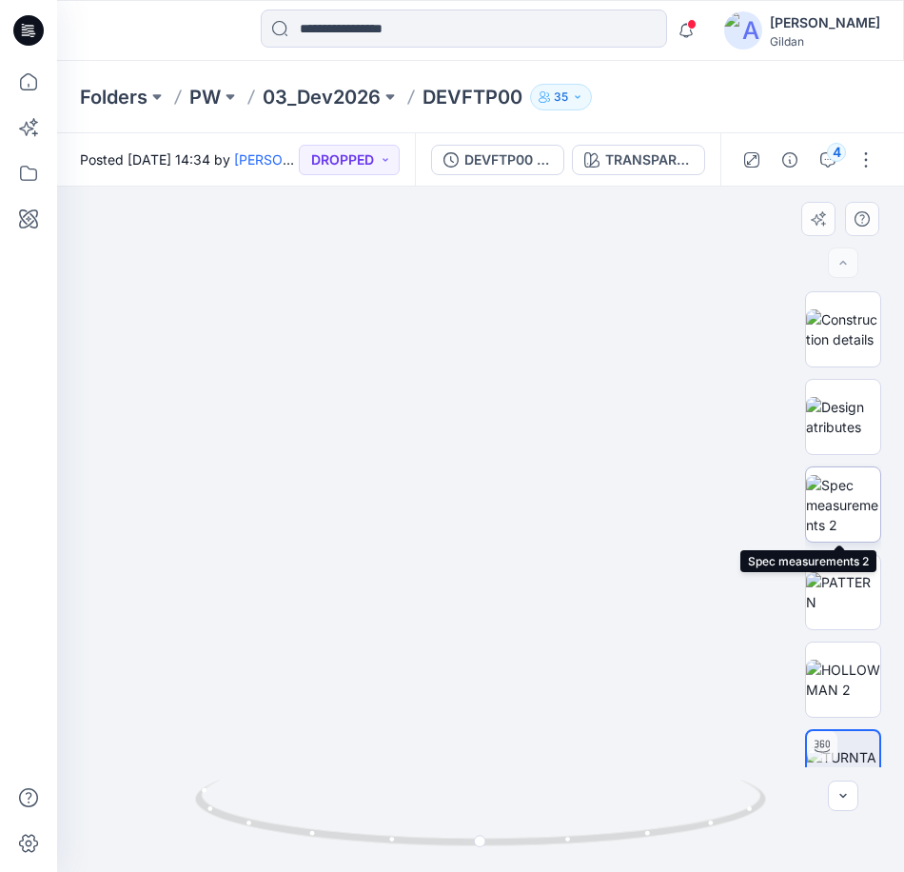
click at [835, 504] on img at bounding box center [843, 505] width 74 height 60
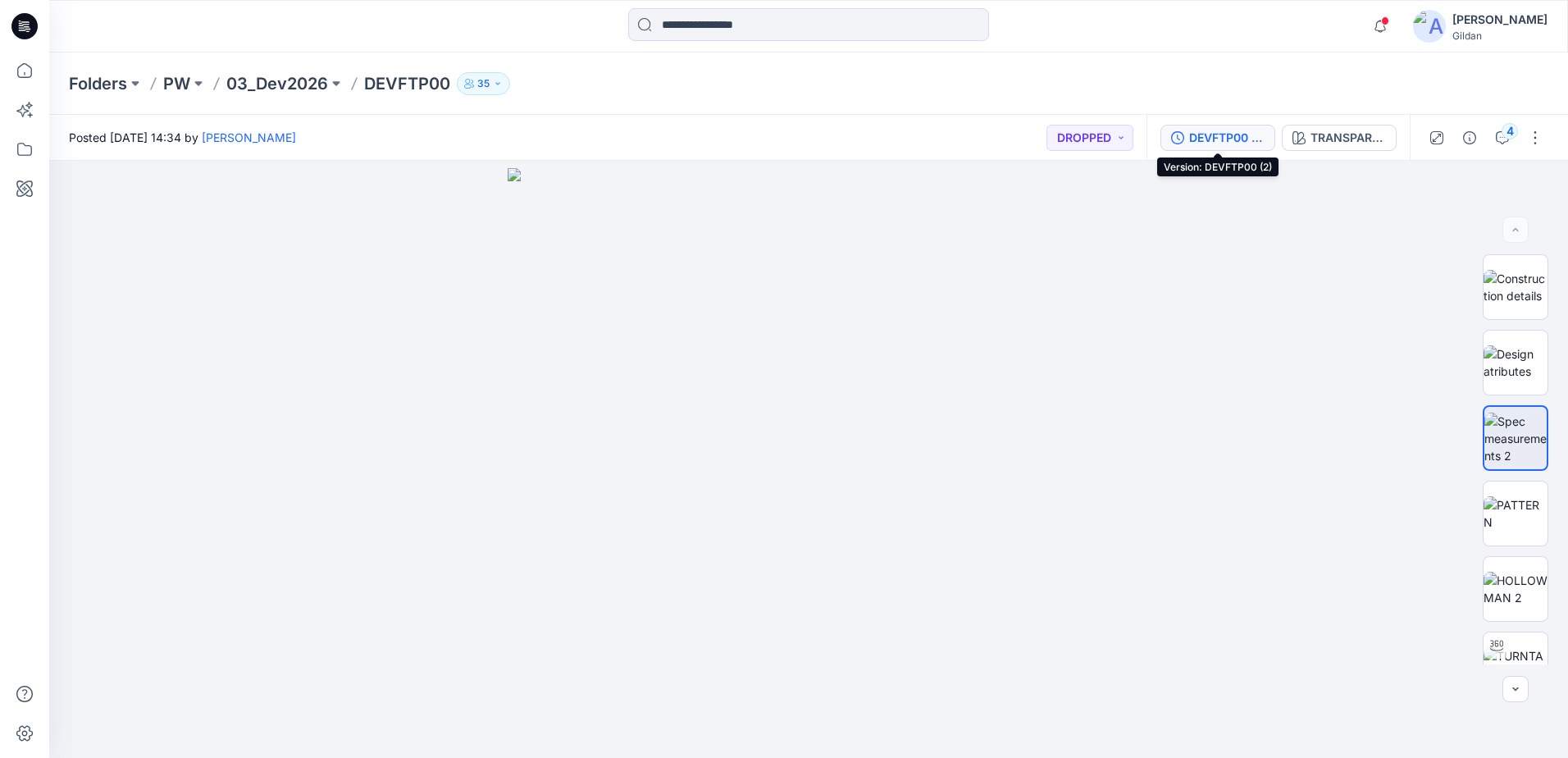
click at [766, 136] on div "DEVFTP00 (2)" at bounding box center [1228, 137] width 76 height 18
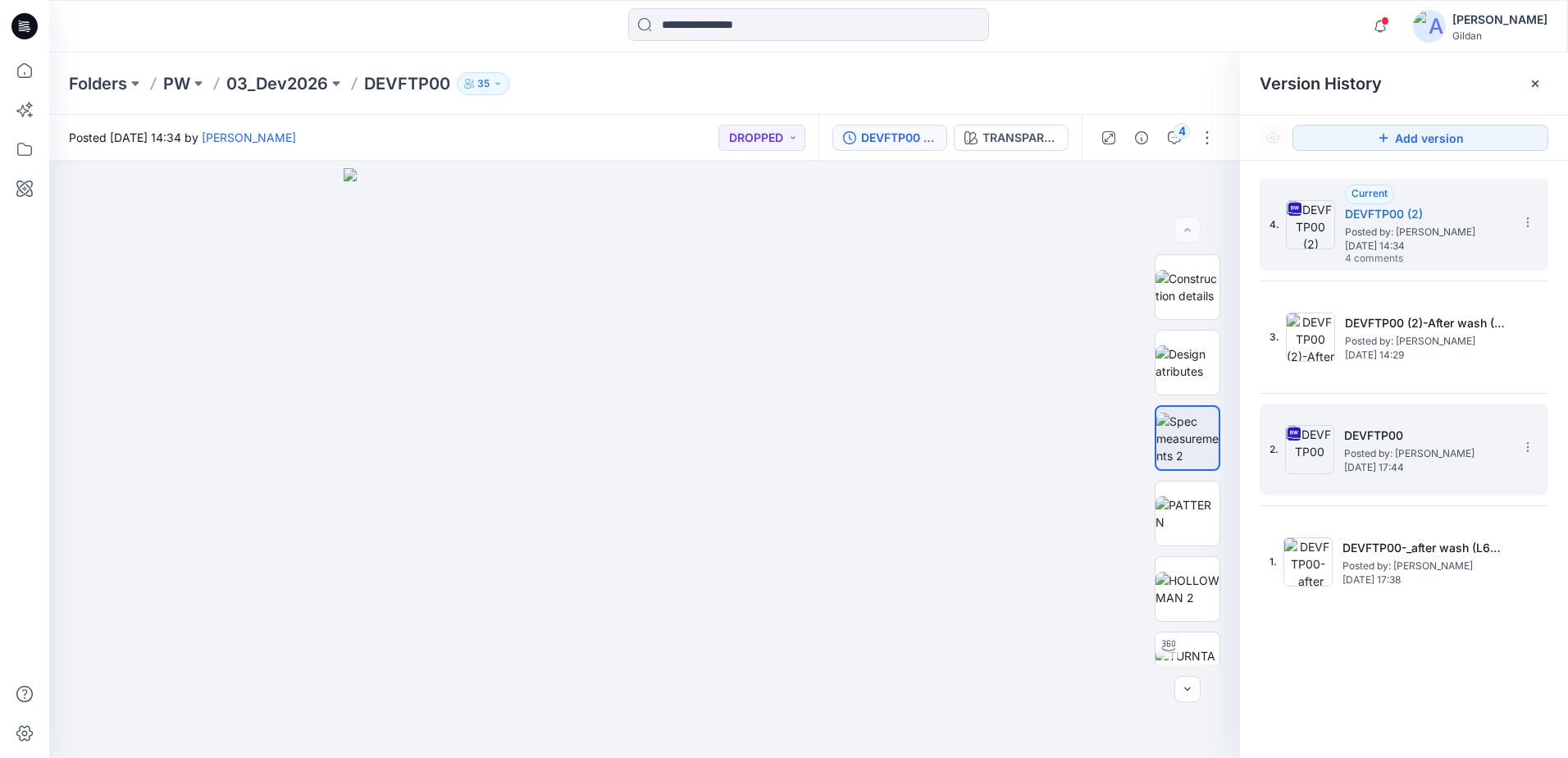
click at [766, 460] on img at bounding box center [1309, 449] width 49 height 49
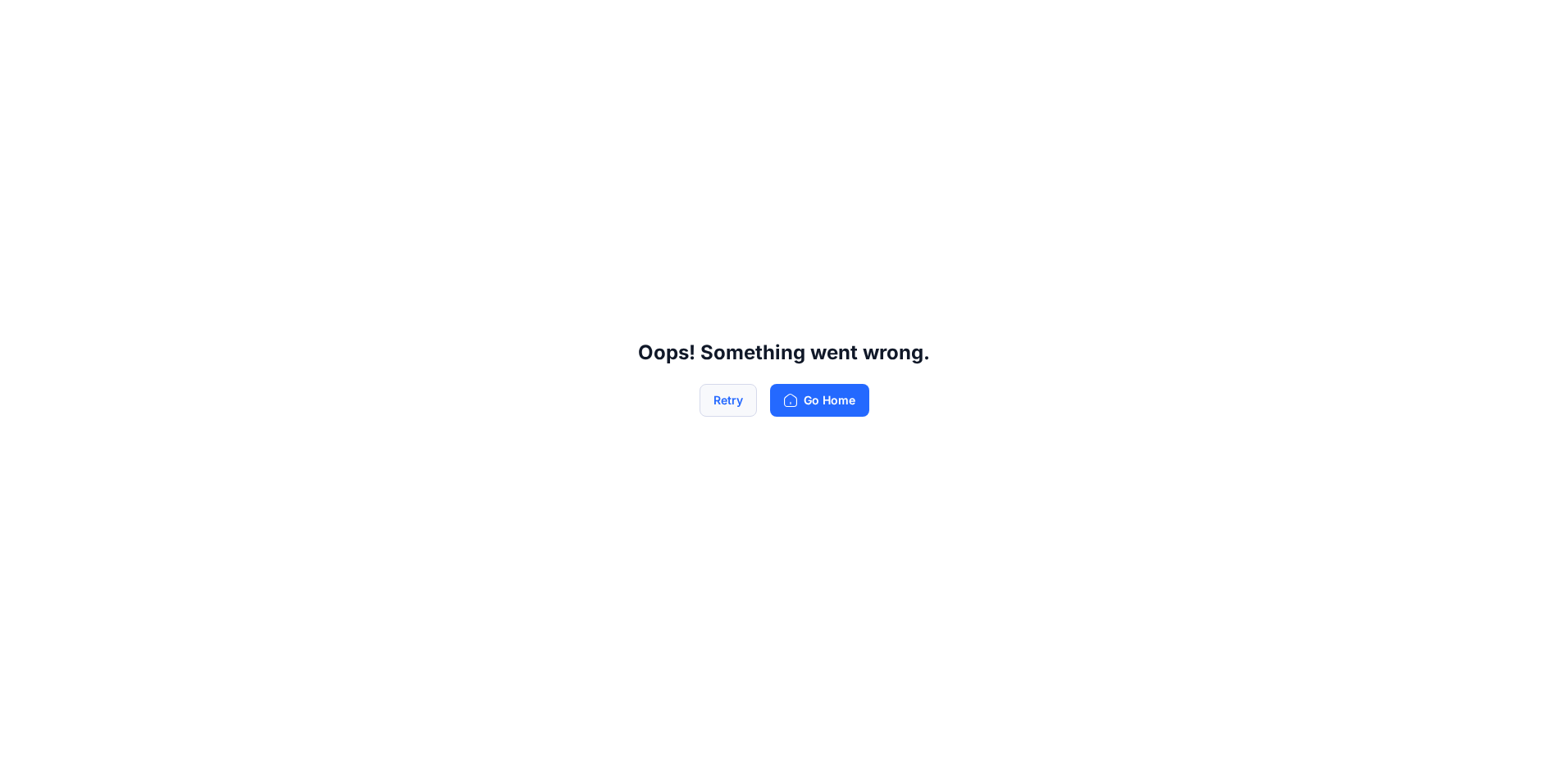
click at [742, 400] on button "Retry" at bounding box center [728, 400] width 58 height 33
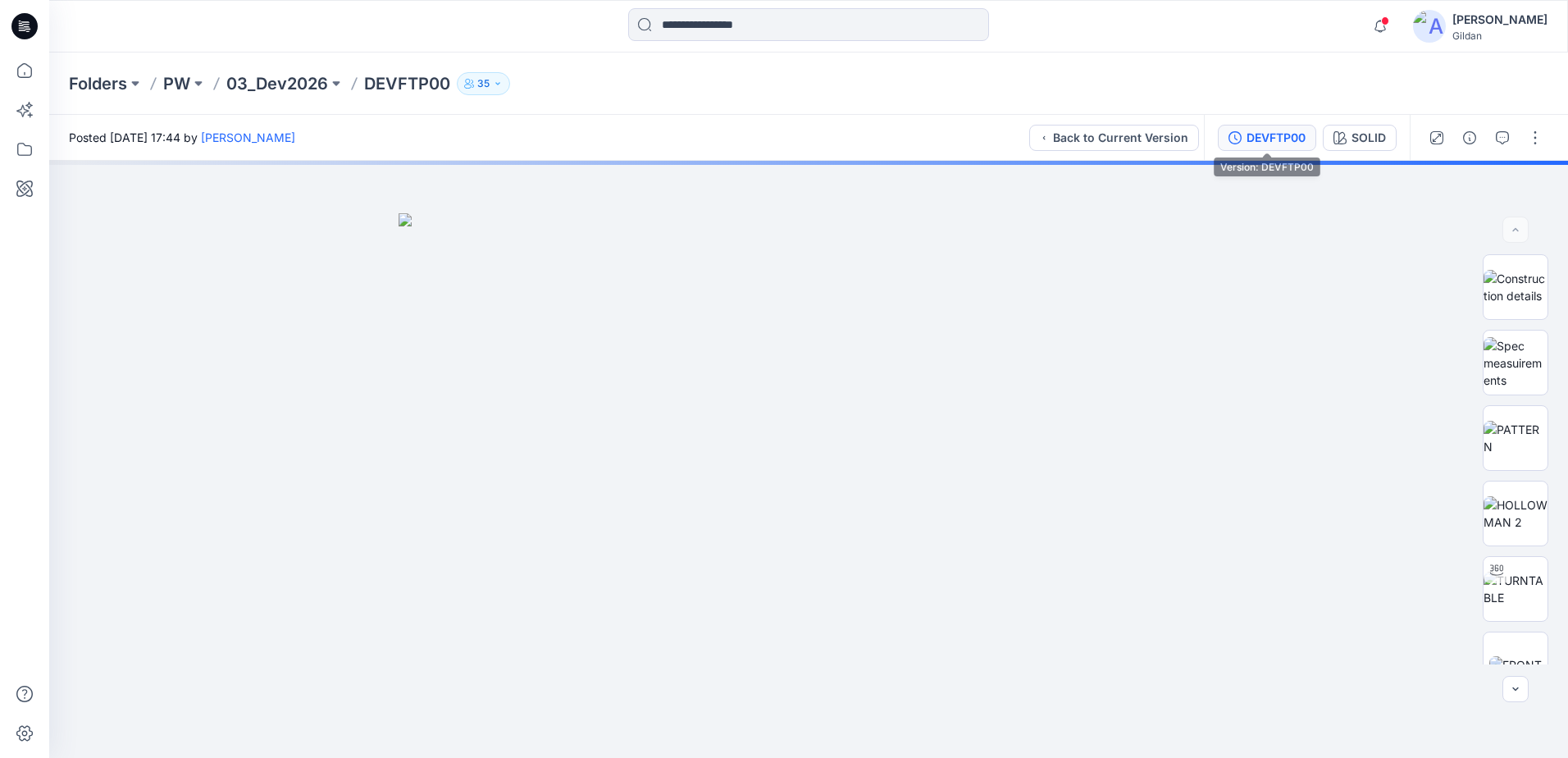
click at [766, 141] on div "DEVFTP00" at bounding box center [1276, 137] width 59 height 18
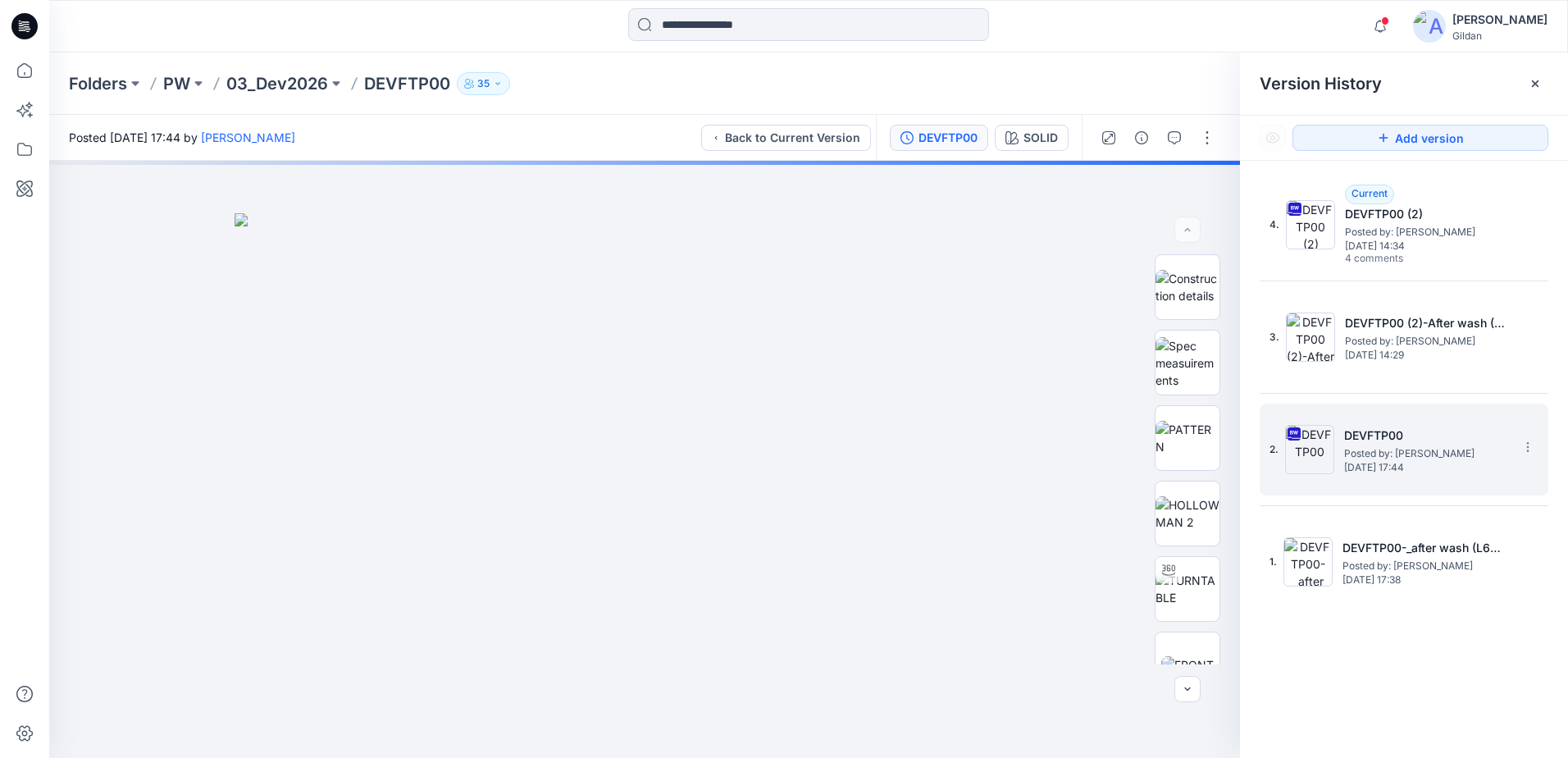
click at [766, 452] on img at bounding box center [1309, 449] width 49 height 49
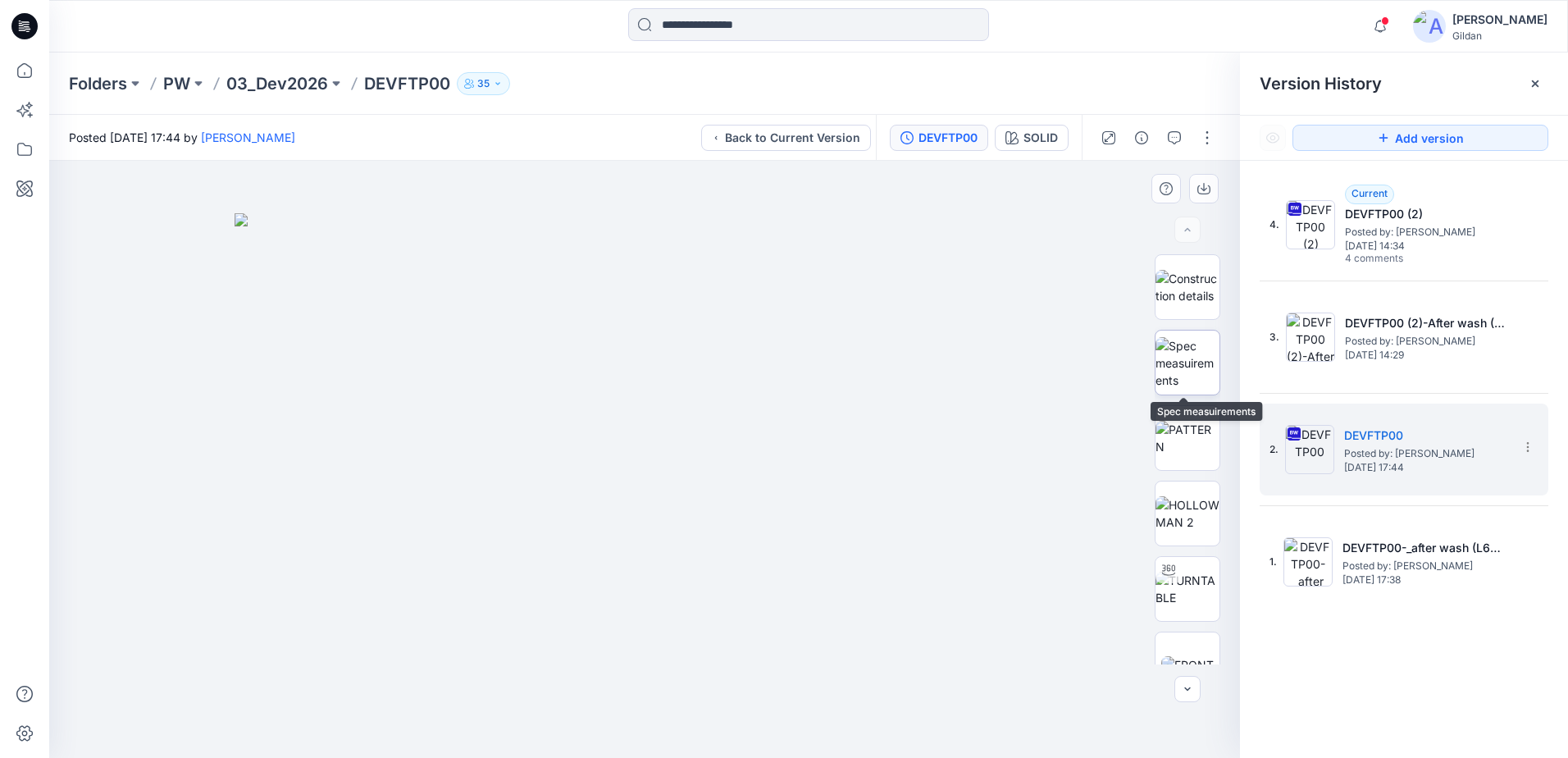
click at [766, 372] on img at bounding box center [1188, 363] width 64 height 52
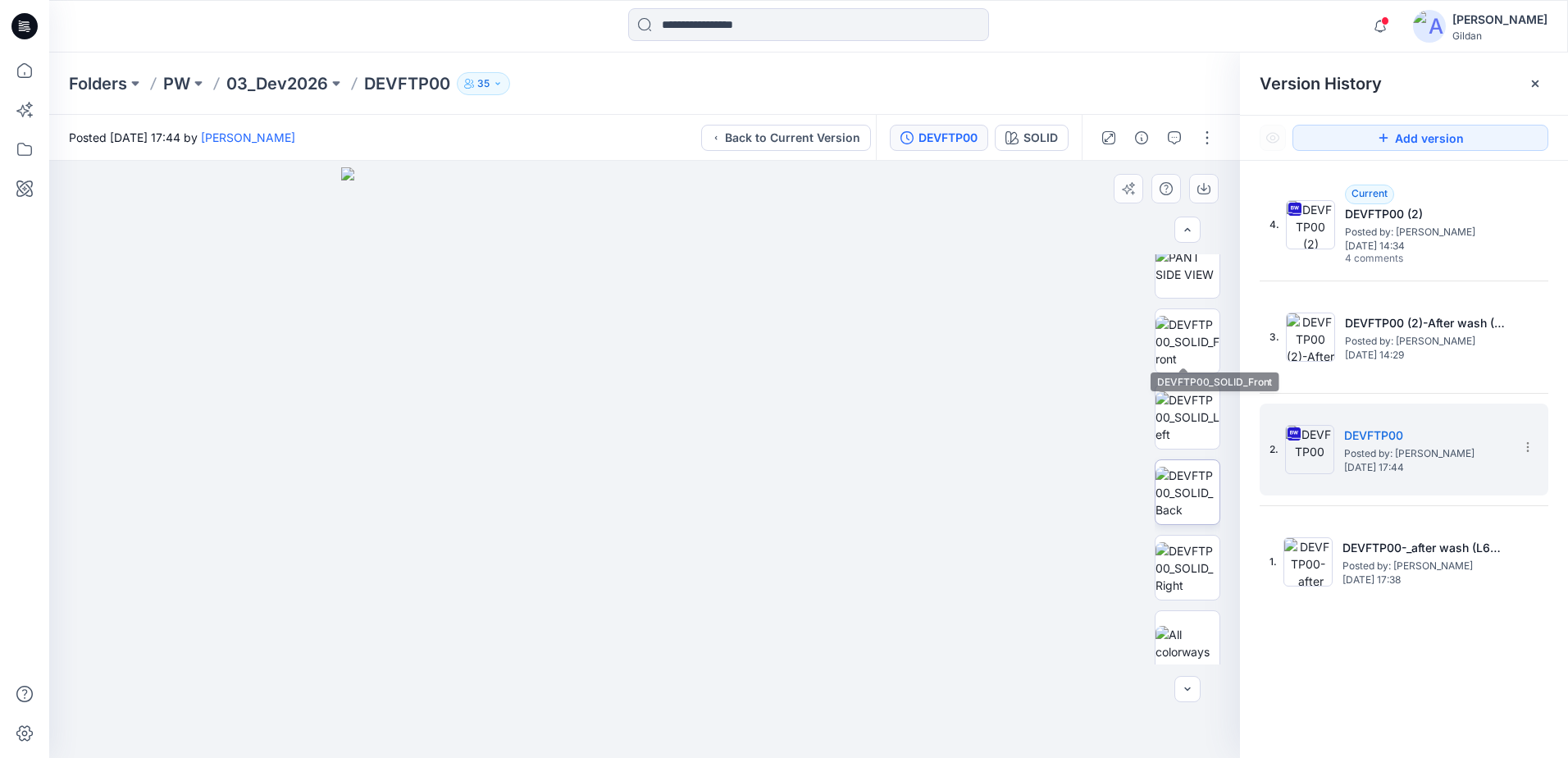
scroll to position [636, 0]
click at [766, 131] on button "button" at bounding box center [1174, 138] width 26 height 26
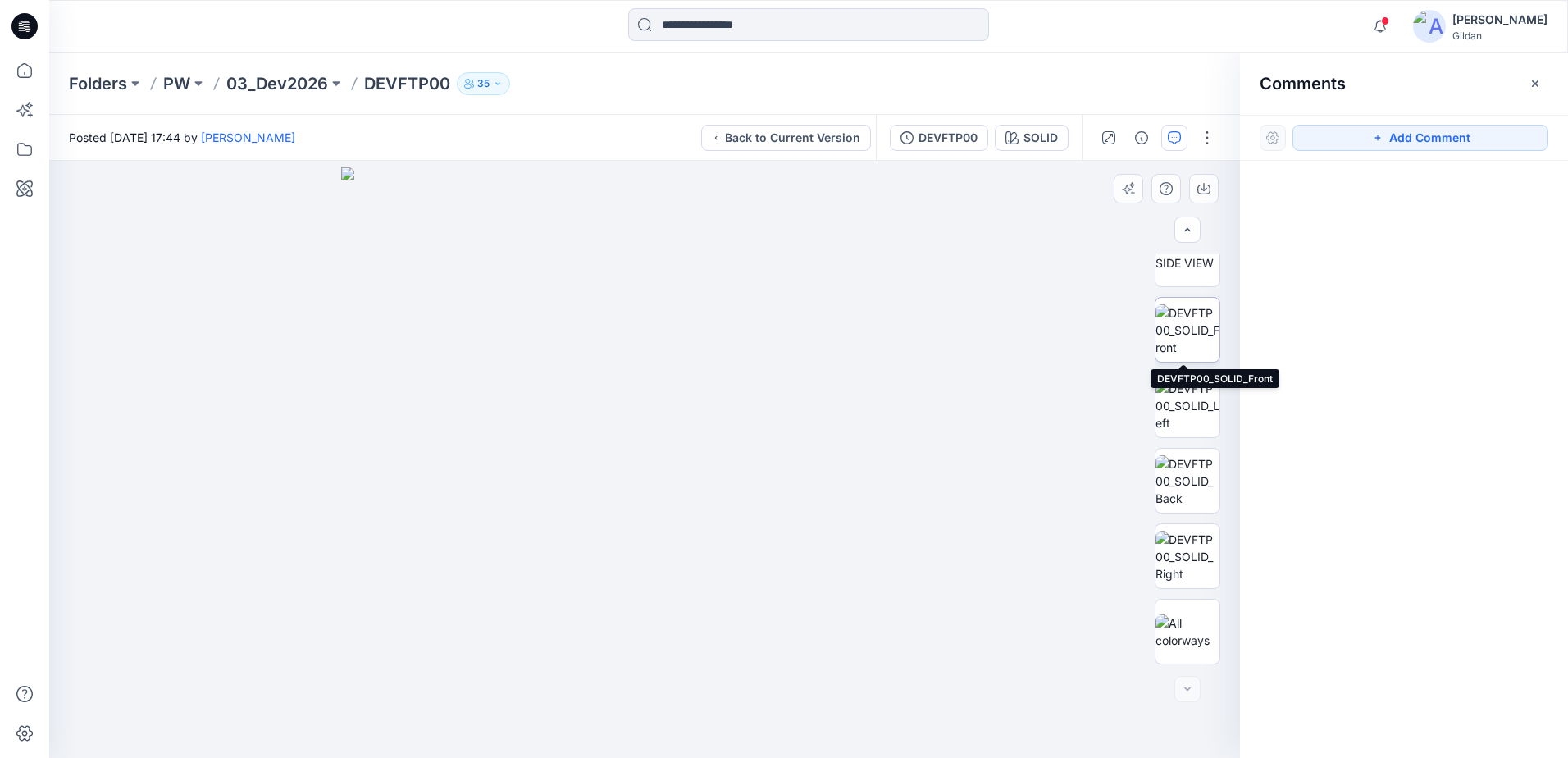
click at [766, 353] on img at bounding box center [1188, 330] width 64 height 52
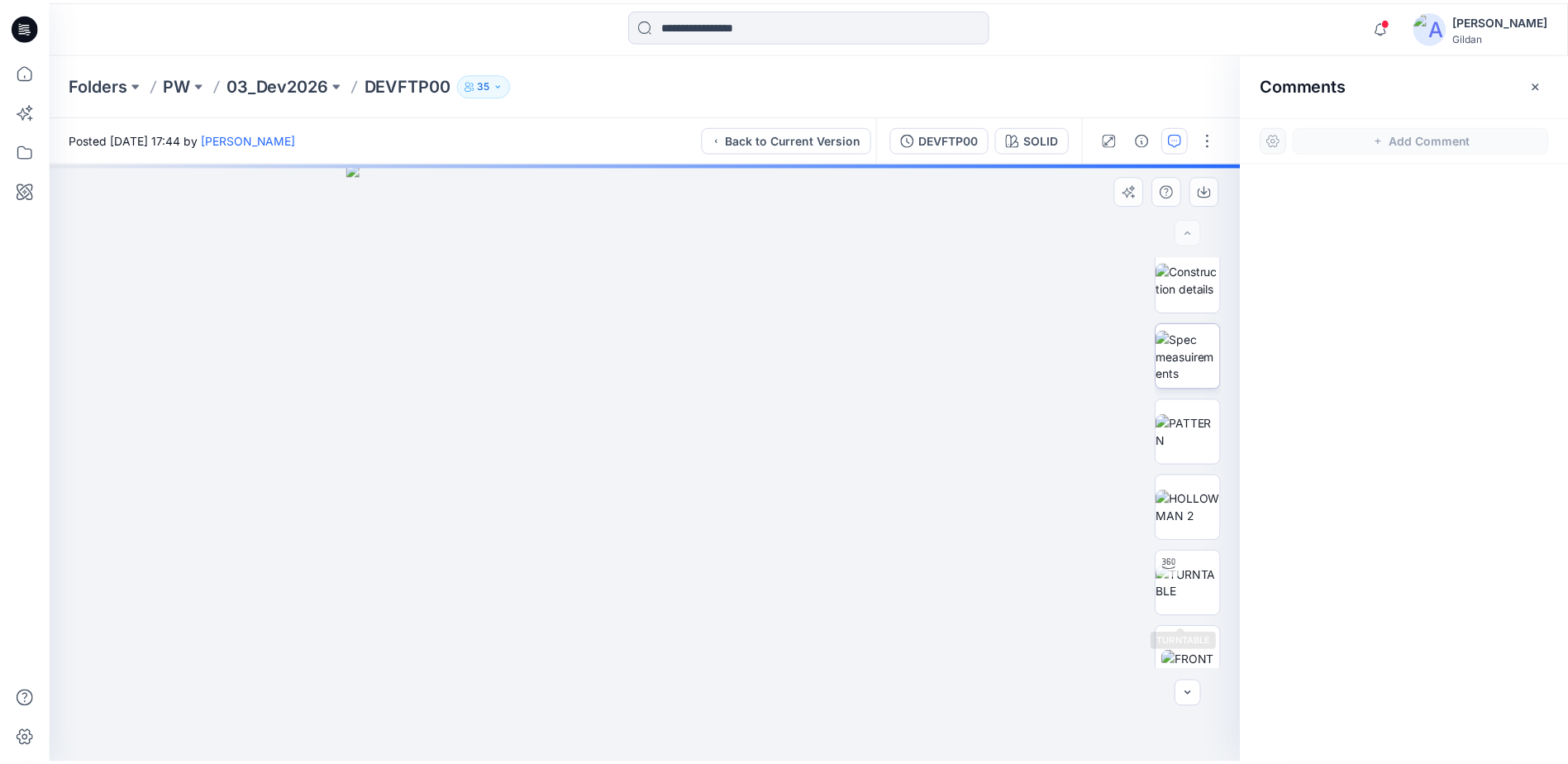
scroll to position [0, 0]
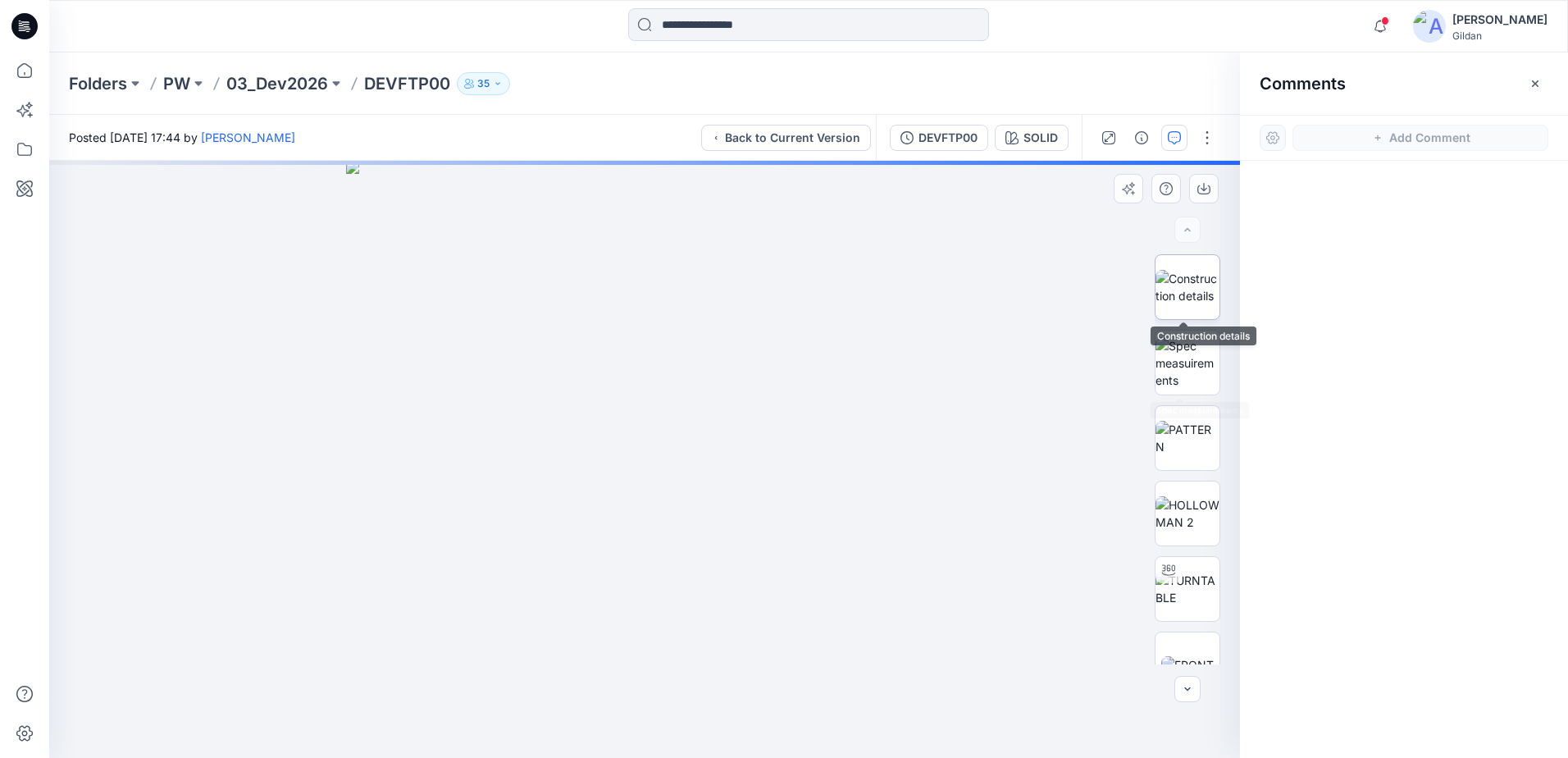
click at [766, 290] on img at bounding box center [1188, 287] width 64 height 34
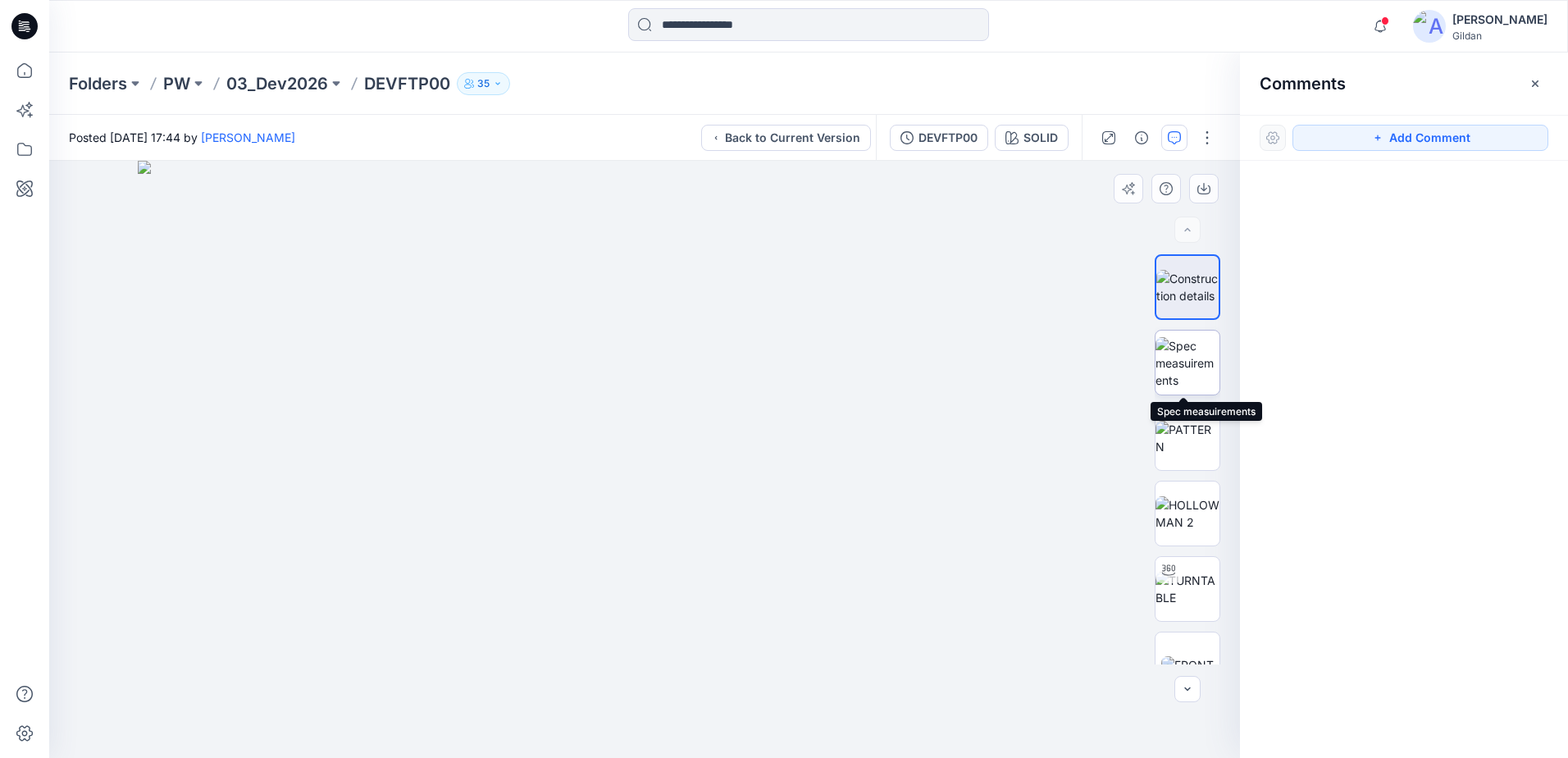
click at [766, 374] on img at bounding box center [1188, 363] width 64 height 52
click at [306, 72] on p "03_Dev2026" at bounding box center [278, 84] width 102 height 23
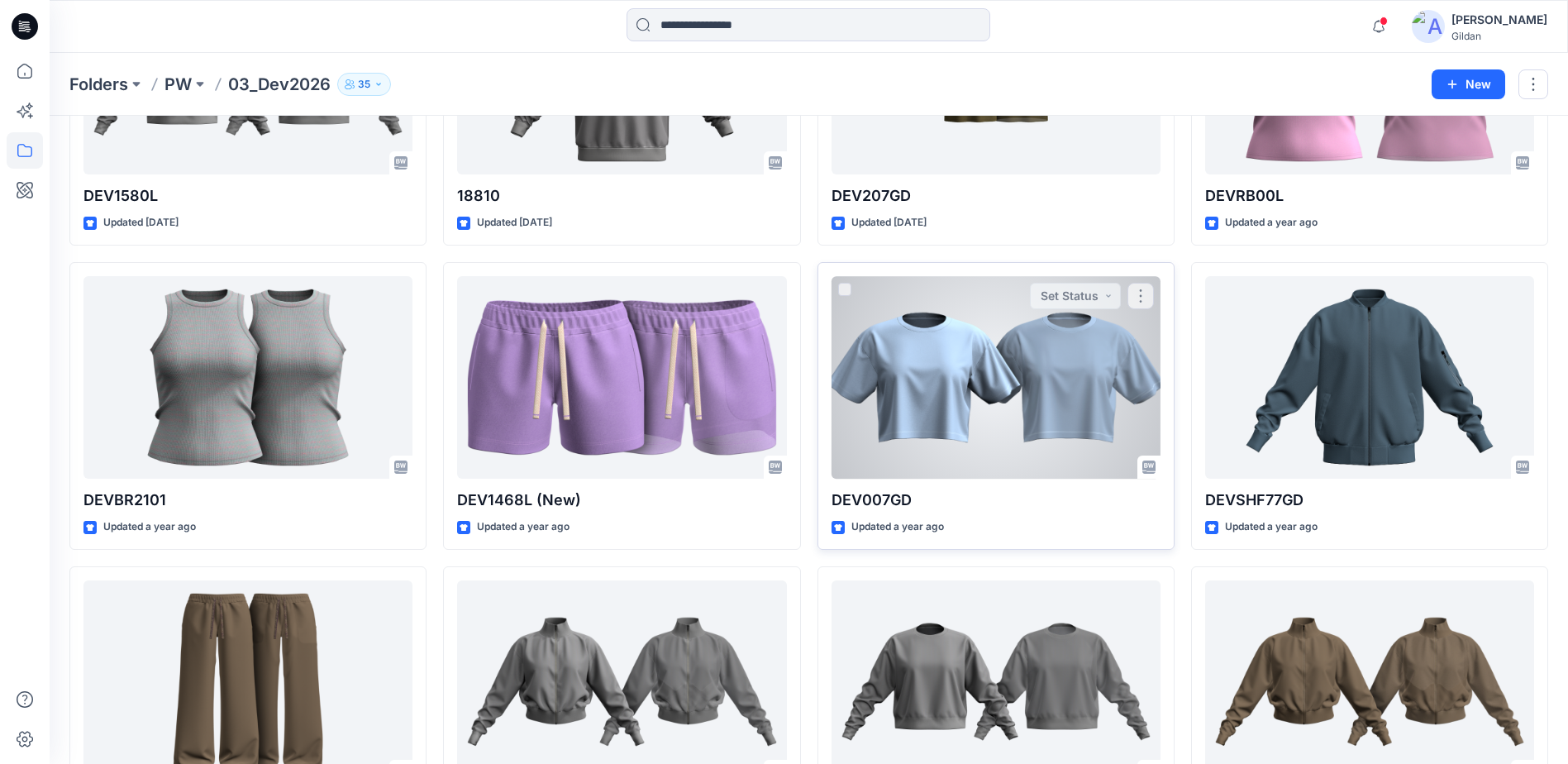
scroll to position [397, 0]
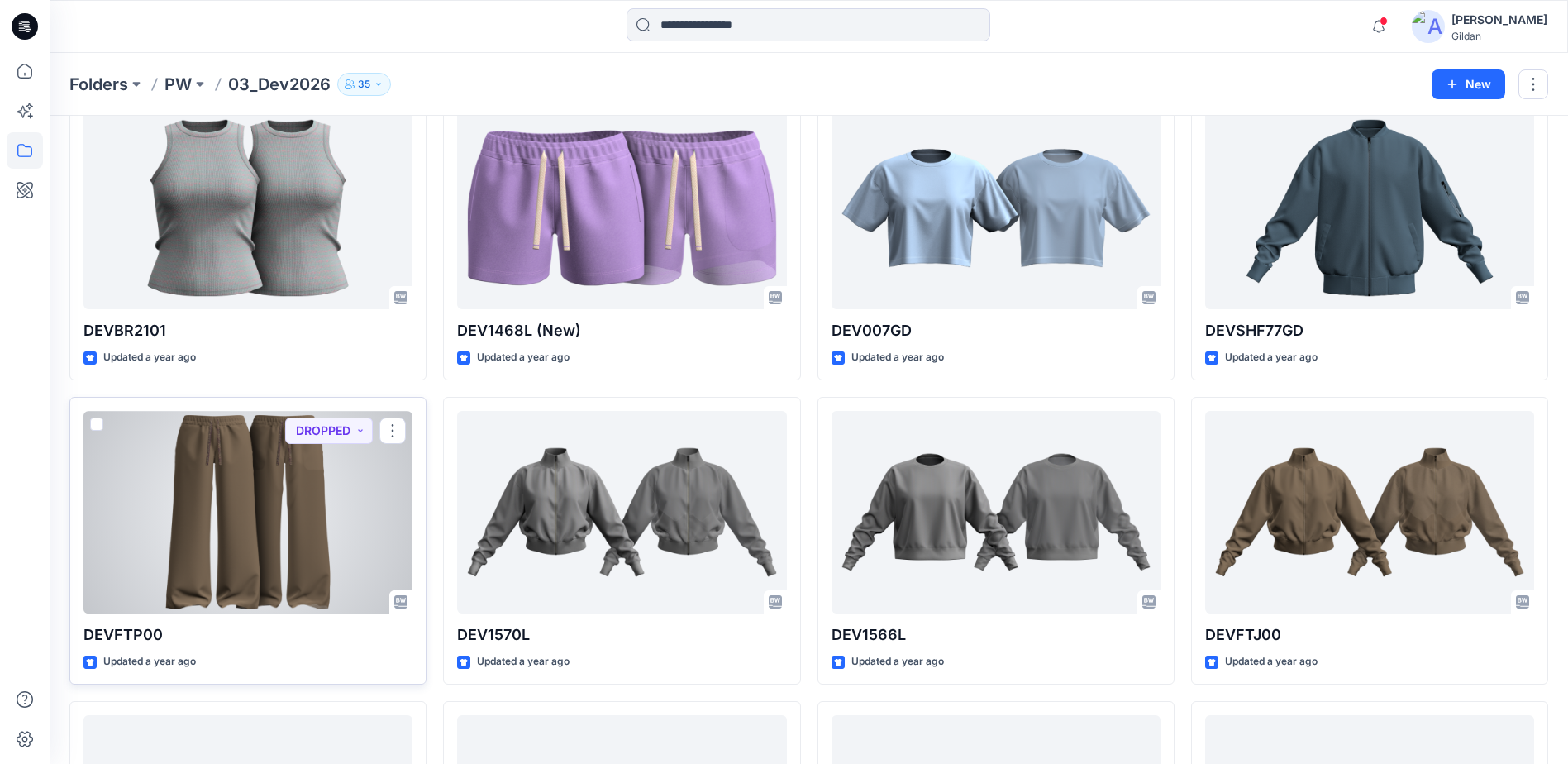
click at [277, 484] on div at bounding box center [248, 512] width 329 height 203
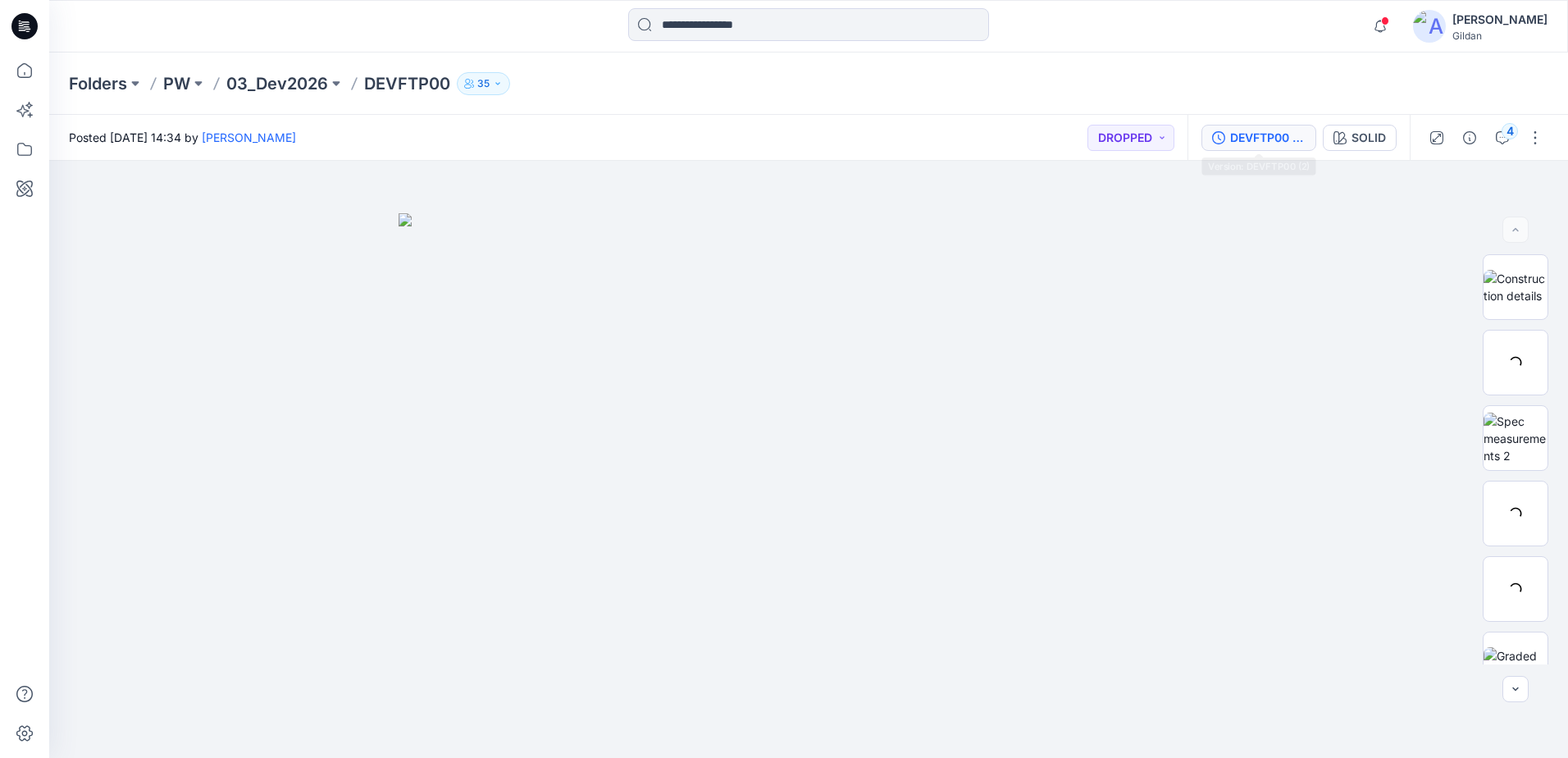
click at [766, 143] on div "DEVFTP00 (2)" at bounding box center [1268, 137] width 76 height 18
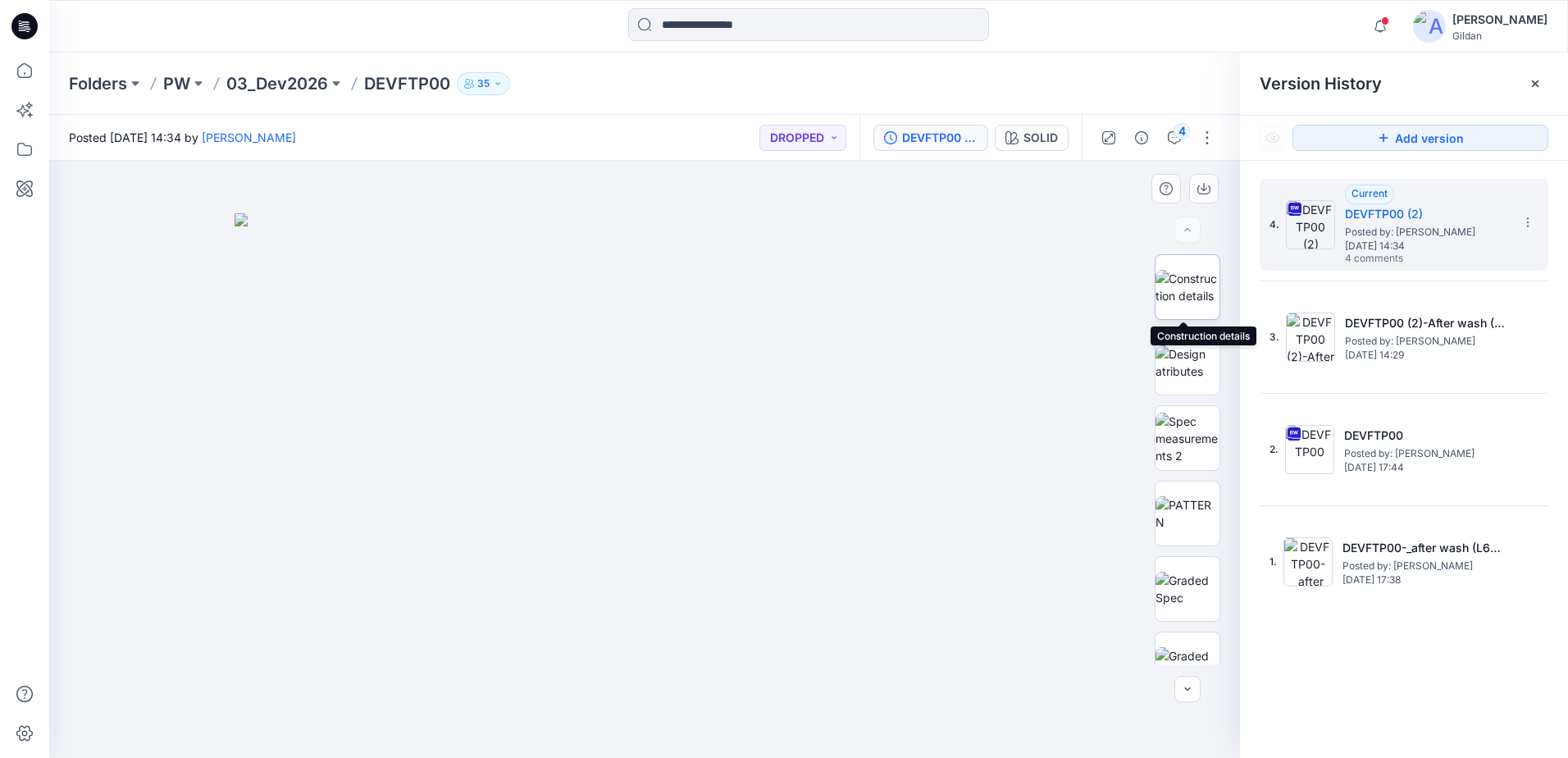
click at [766, 292] on img at bounding box center [1188, 287] width 64 height 34
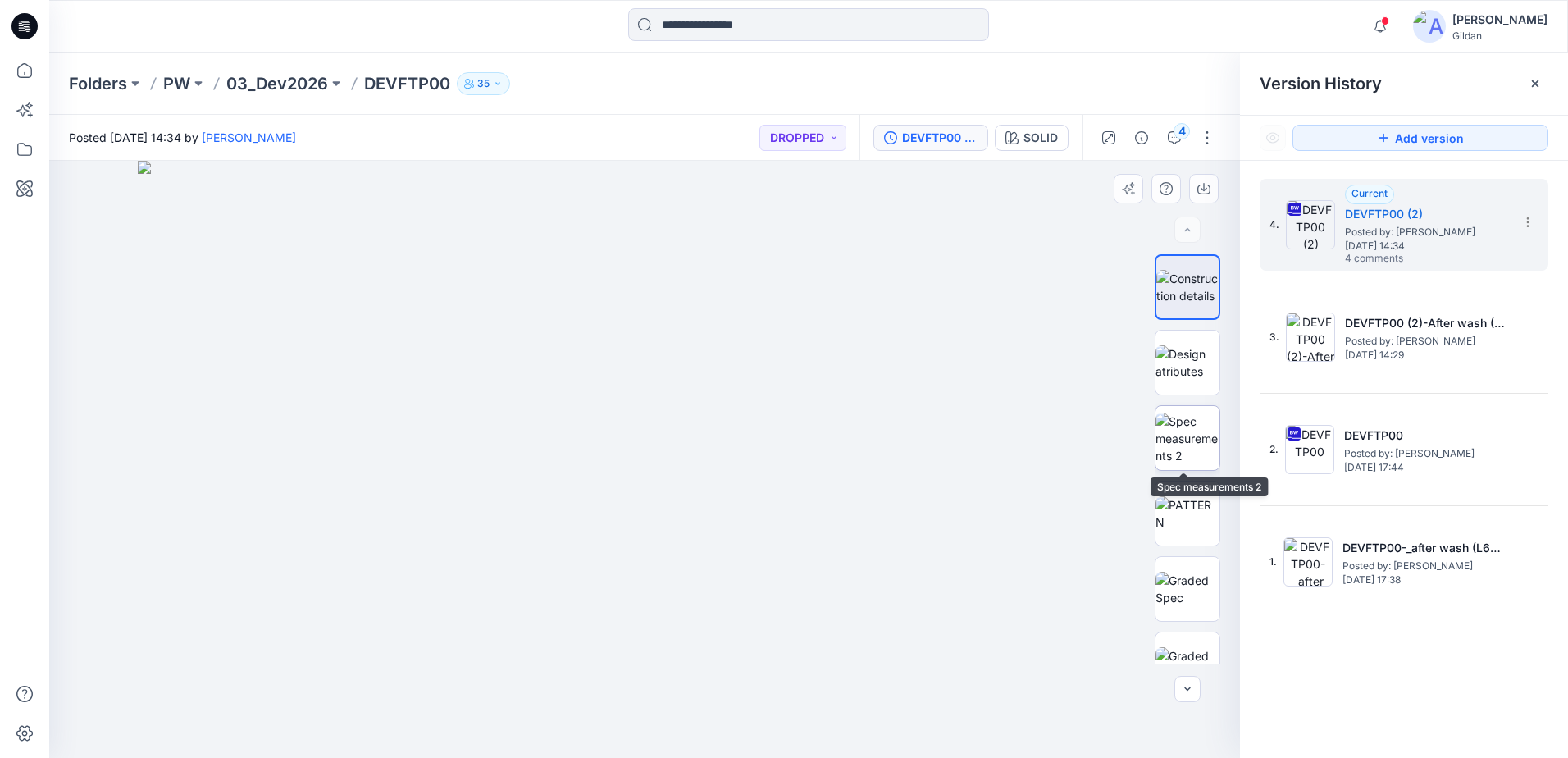
scroll to position [82, 0]
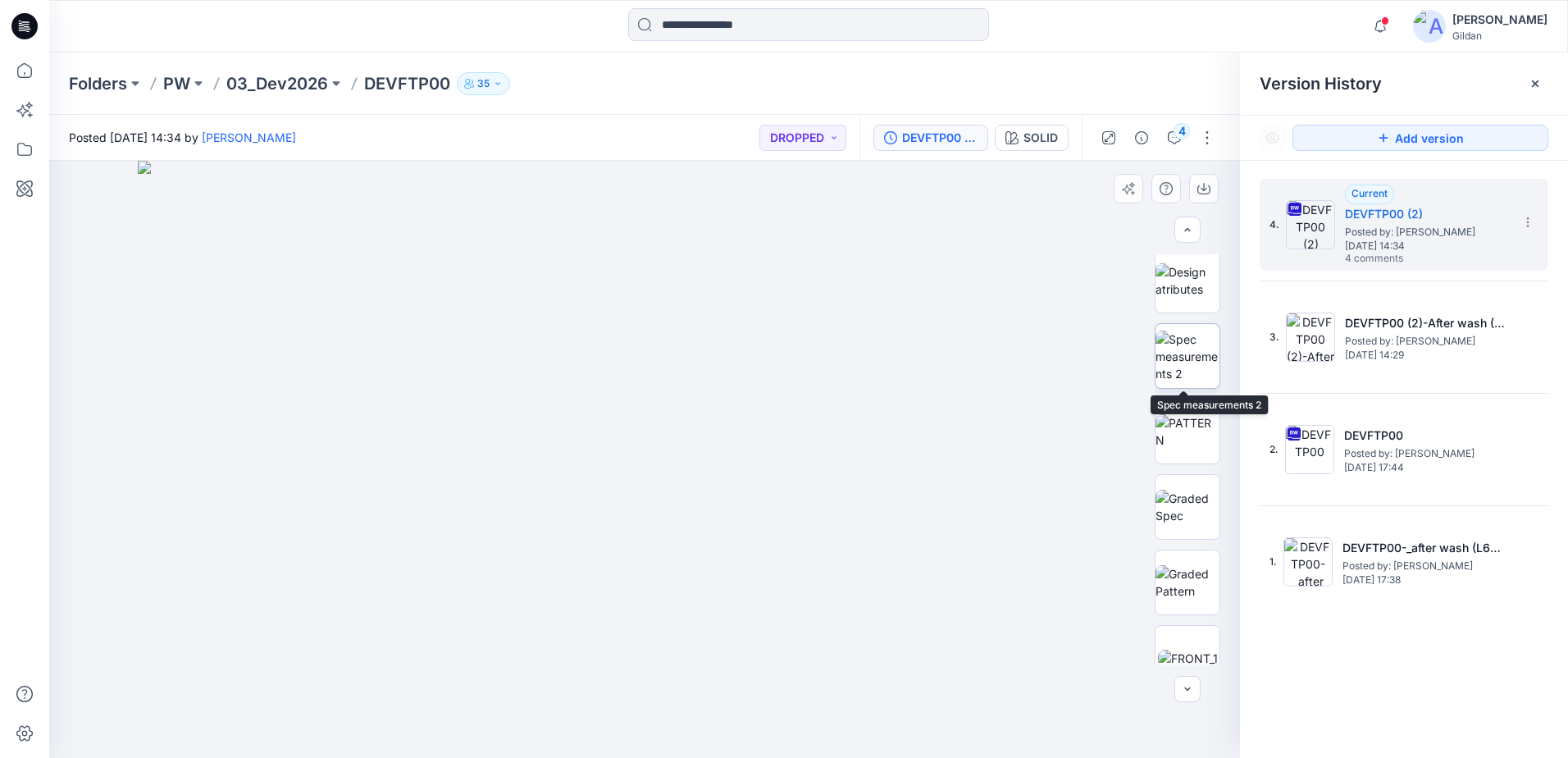
click at [766, 362] on img at bounding box center [1188, 356] width 64 height 52
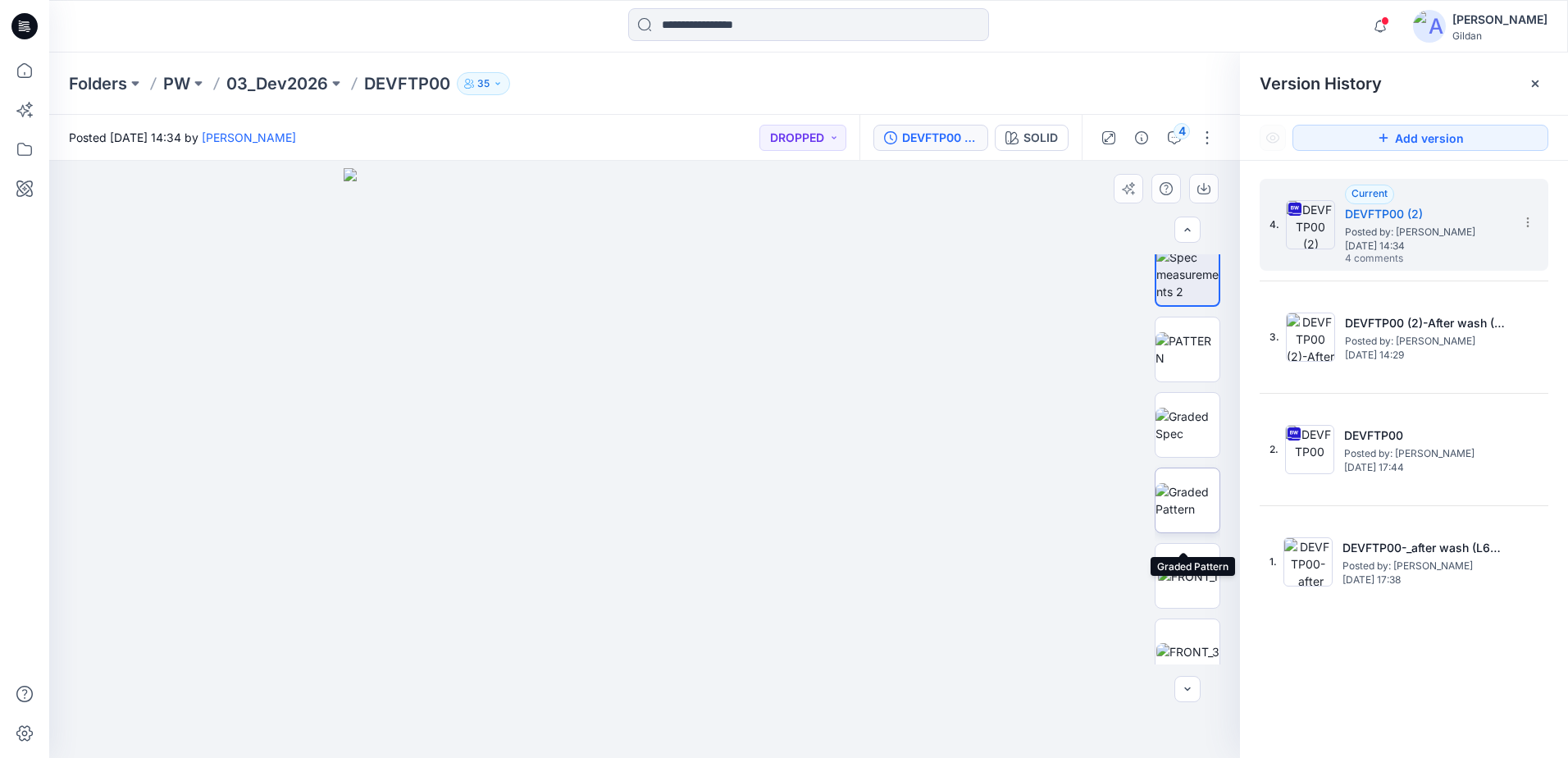
scroll to position [0, 0]
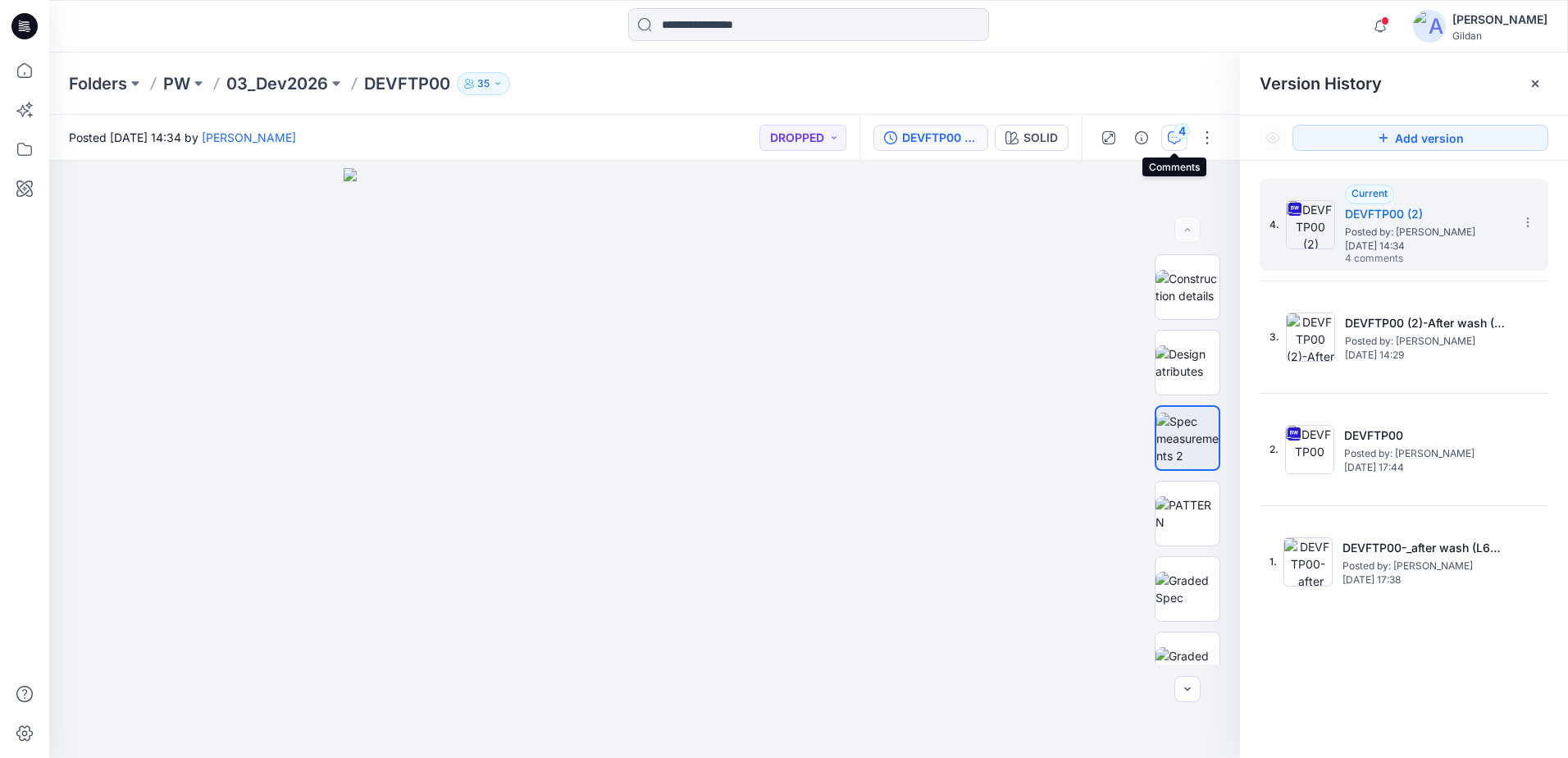
click at [766, 140] on icon "button" at bounding box center [1174, 137] width 13 height 13
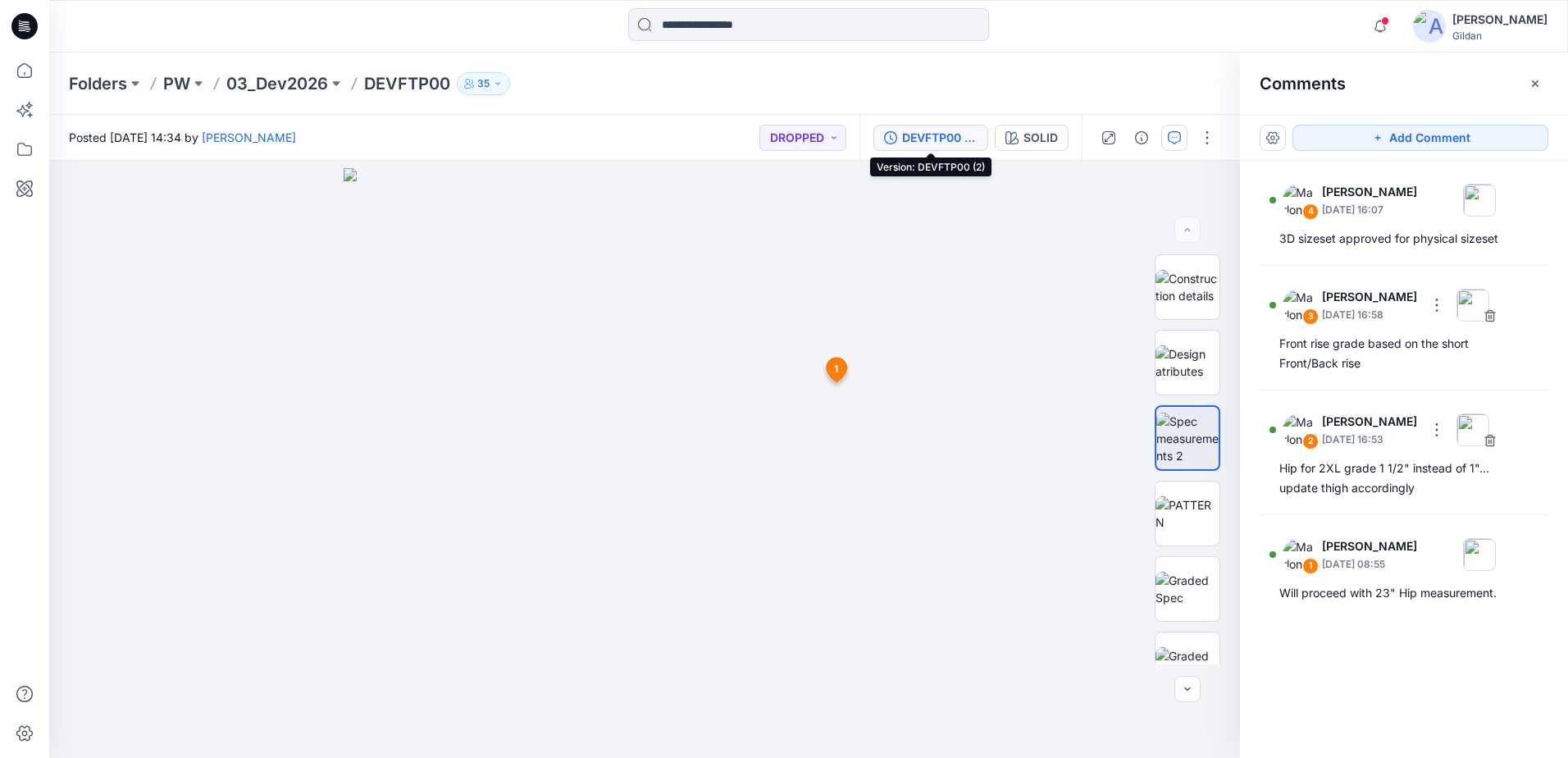
click at [766, 138] on div "DEVFTP00 (2)" at bounding box center [940, 137] width 76 height 18
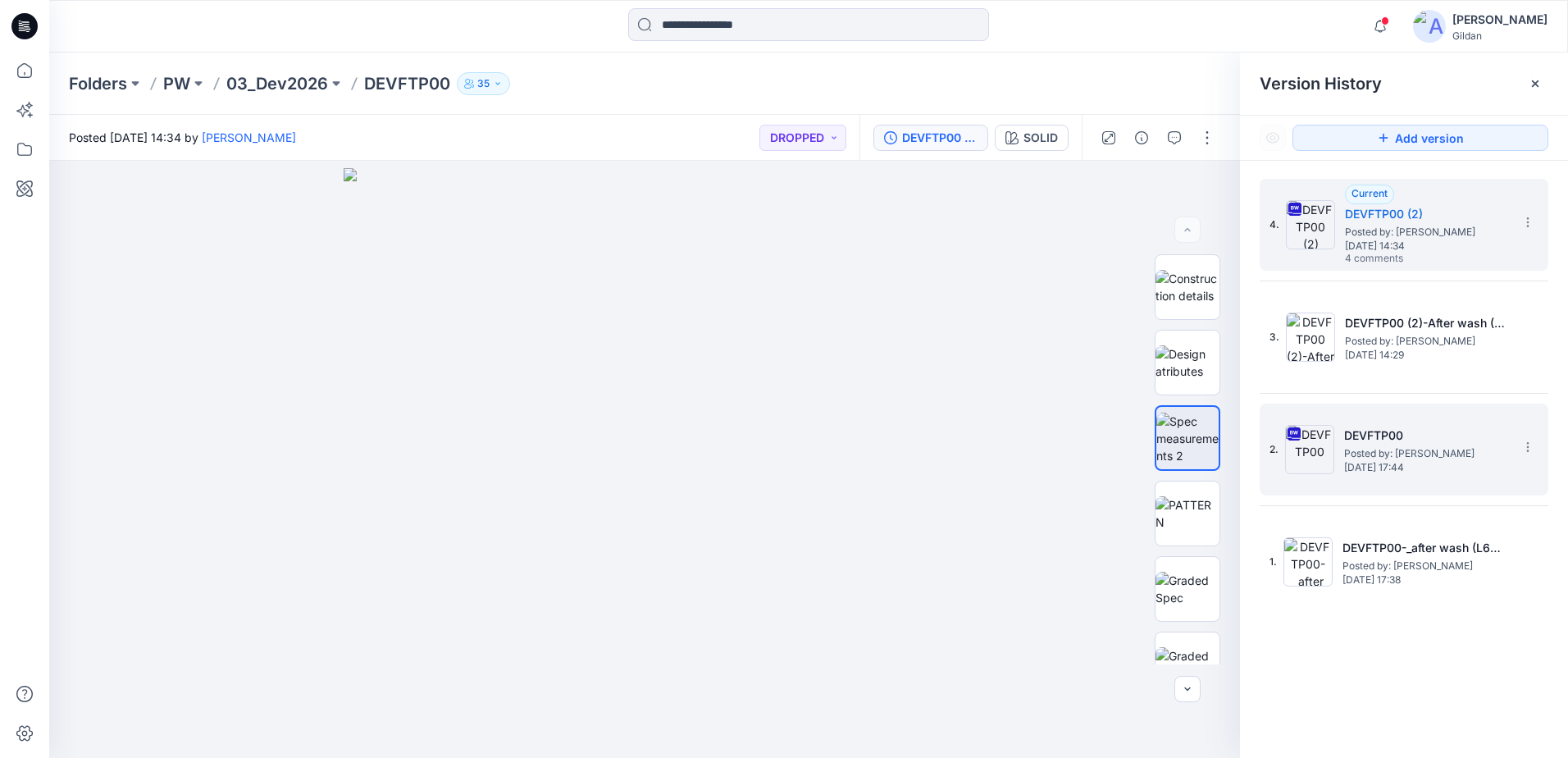
click at [766, 462] on img at bounding box center [1309, 449] width 49 height 49
click at [766, 230] on img at bounding box center [1310, 224] width 49 height 49
